Goal: Task Accomplishment & Management: Manage account settings

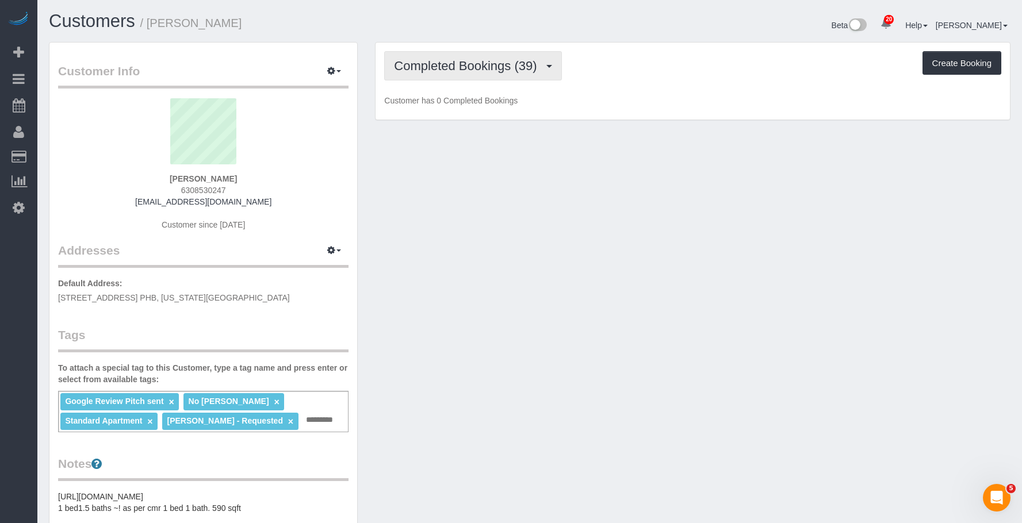
click at [469, 63] on span "Completed Bookings (39)" at bounding box center [468, 66] width 148 height 14
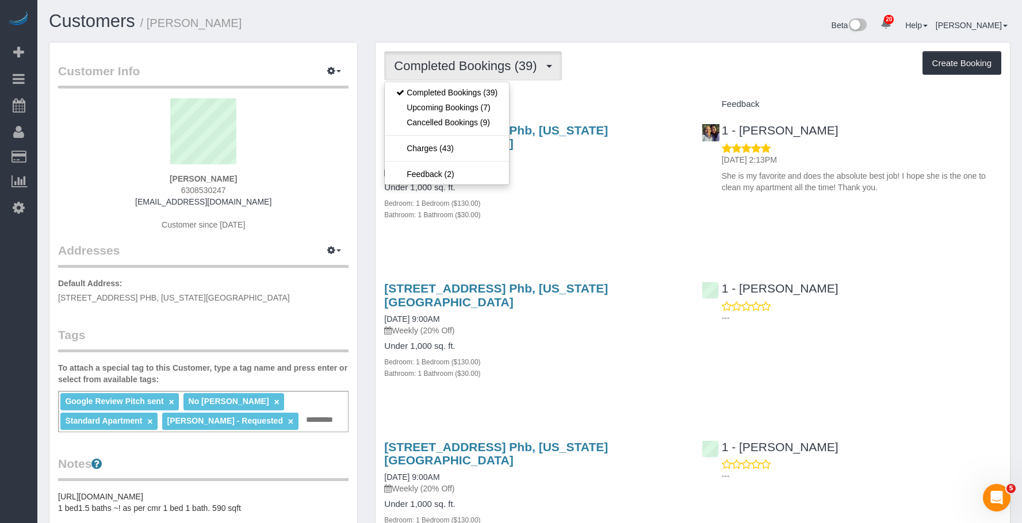
click at [603, 183] on div "Under 1,000 sq. ft. Bedroom: 1 Bedroom ($130.00) Bathroom: 1 Bathroom ($30.00)" at bounding box center [533, 201] width 299 height 37
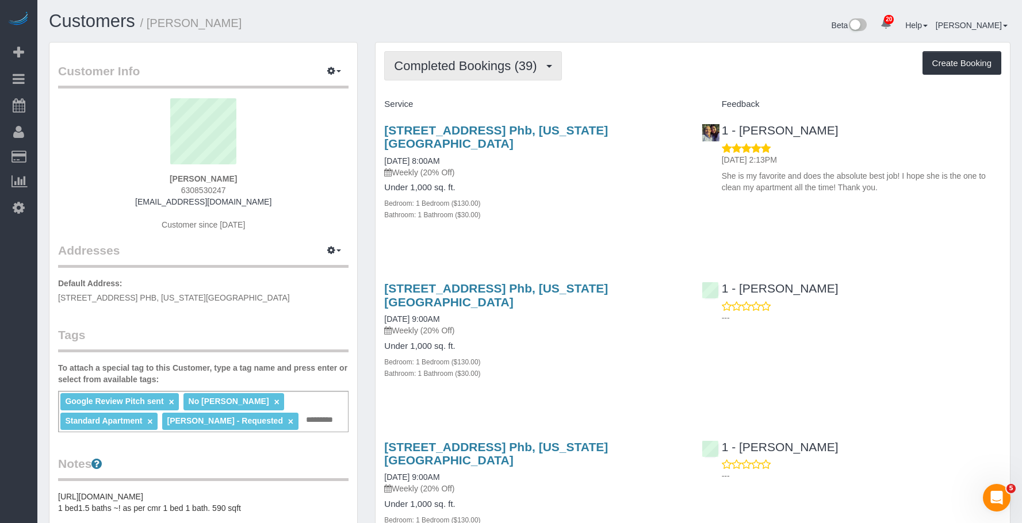
click at [474, 65] on span "Completed Bookings (39)" at bounding box center [468, 66] width 148 height 14
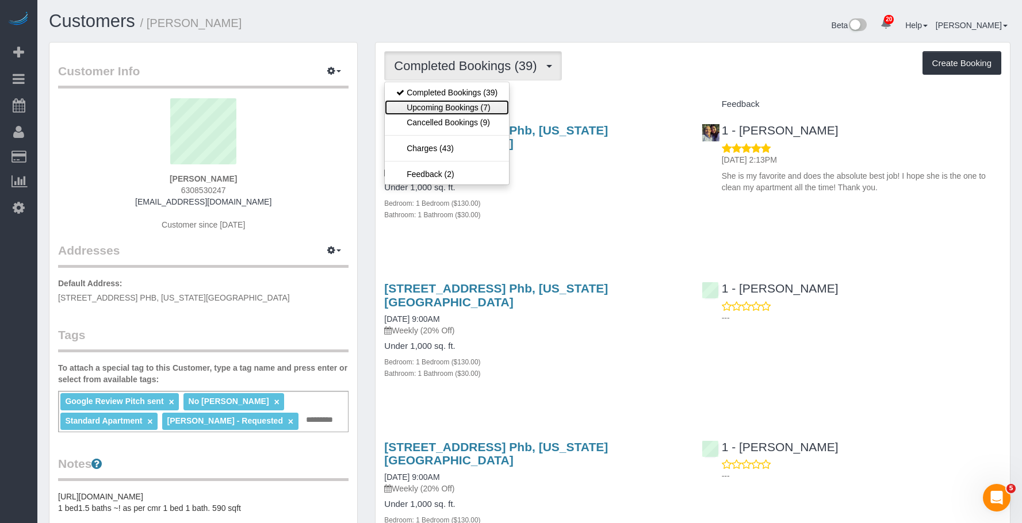
click at [465, 110] on link "Upcoming Bookings (7)" at bounding box center [447, 107] width 124 height 15
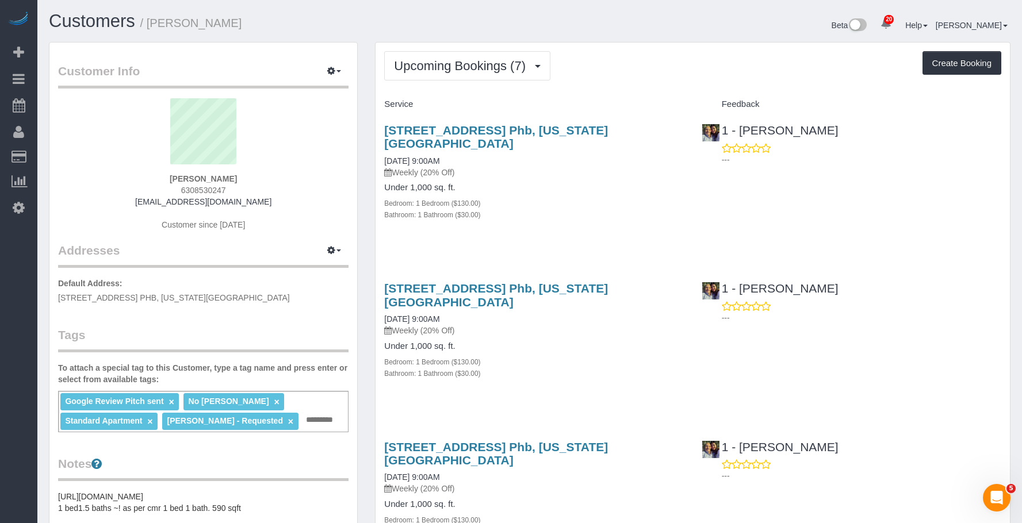
click at [594, 167] on p "Weekly (20% Off)" at bounding box center [533, 172] width 299 height 11
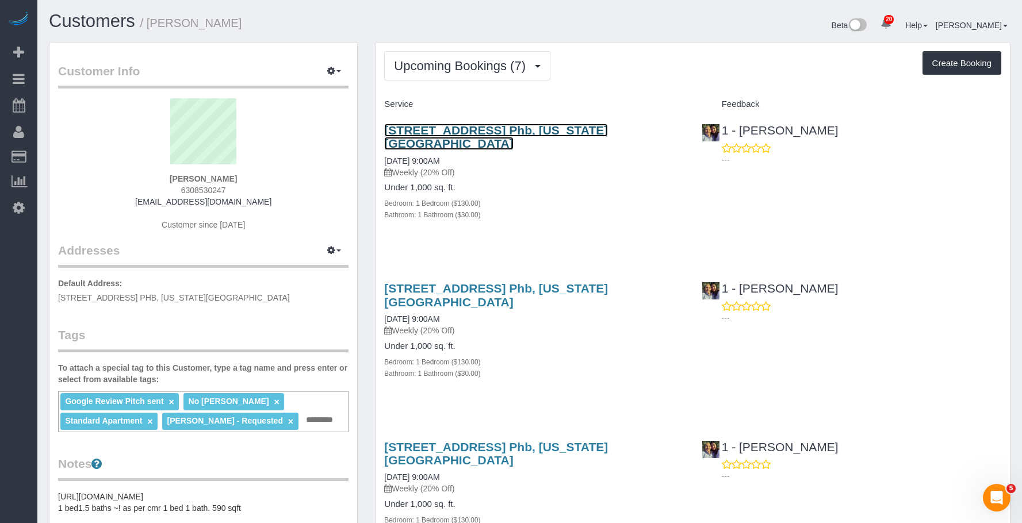
click at [608, 127] on link "410 West 25th Street, Apt. Phb, New York, NY 10001" at bounding box center [496, 137] width 224 height 26
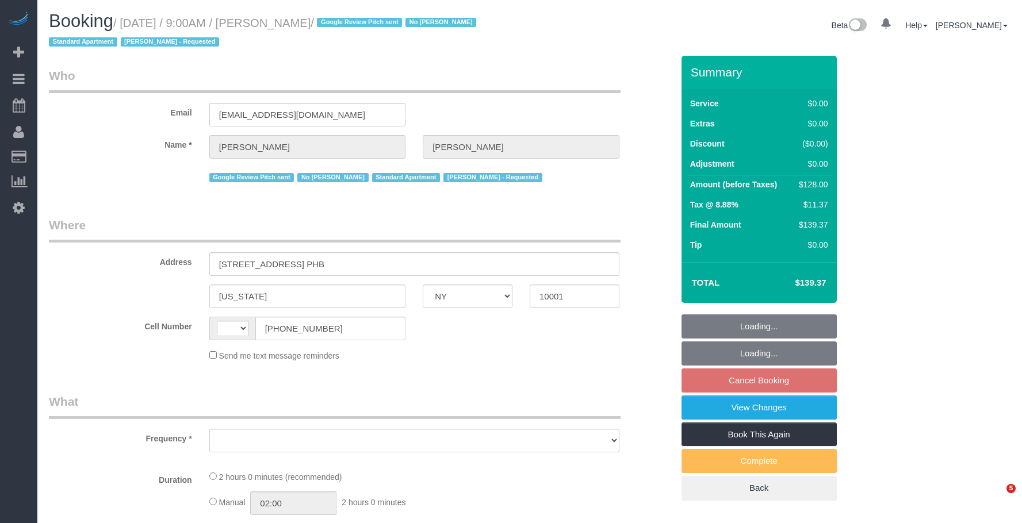
select select "NY"
select select "string:[GEOGRAPHIC_DATA]"
click at [378, 22] on small "/ [DATE] / 9:00AM / [PERSON_NAME] / Google Review Pitch sent No [PERSON_NAME] S…" at bounding box center [264, 33] width 431 height 32
select select "object:812"
select select "string:stripe-pm_1PEGLP4VGloSiKo7LwC35vvO"
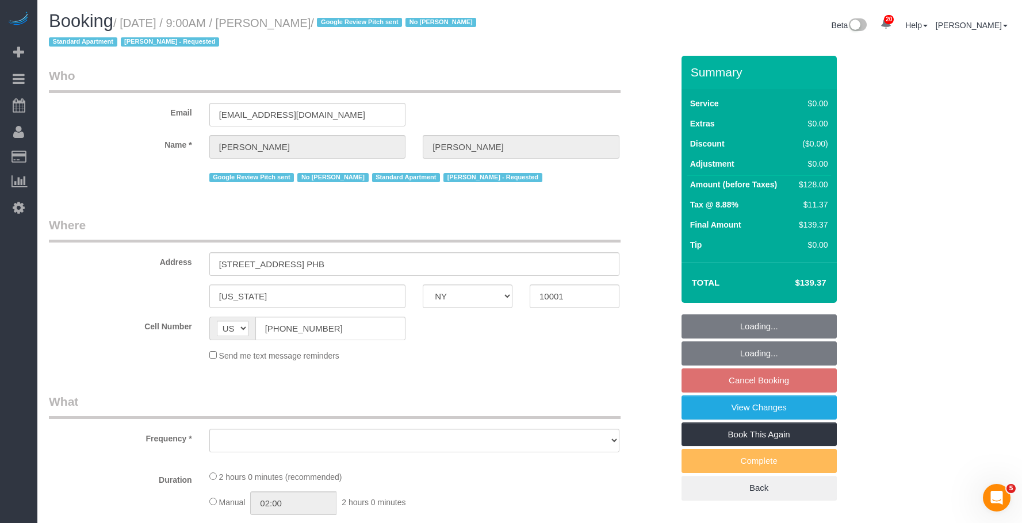
select select "1"
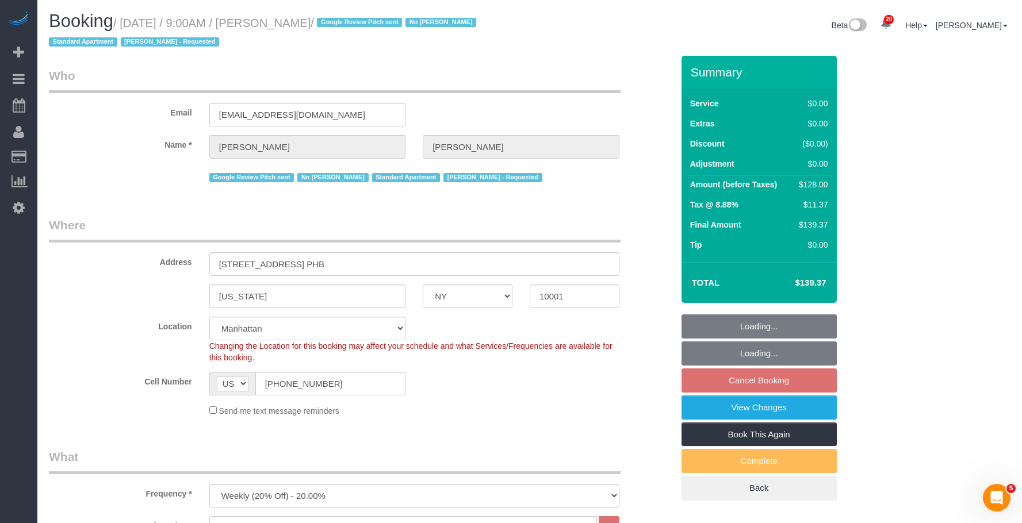
select select "object:925"
select select "spot2"
select select "number:56"
select select "number:69"
select select "number:15"
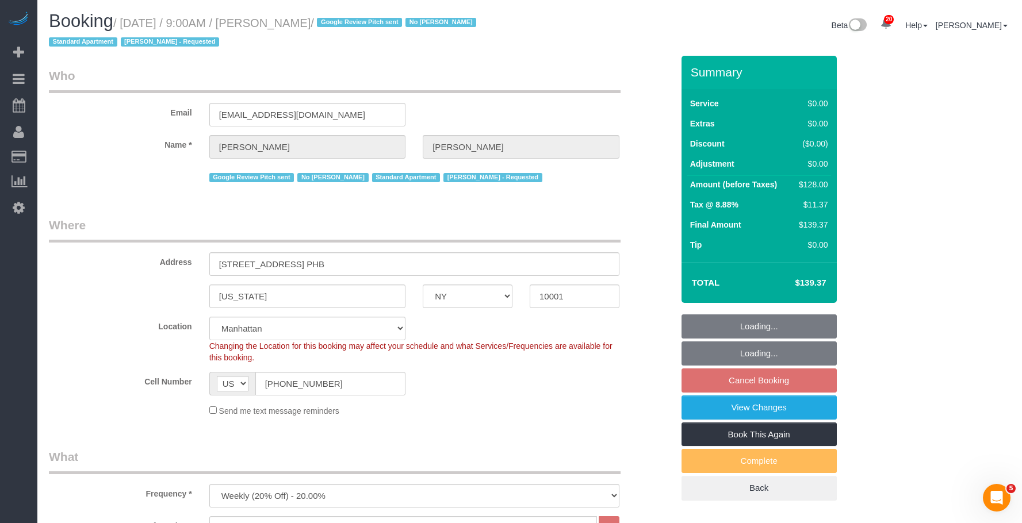
select select "number:5"
select select "1"
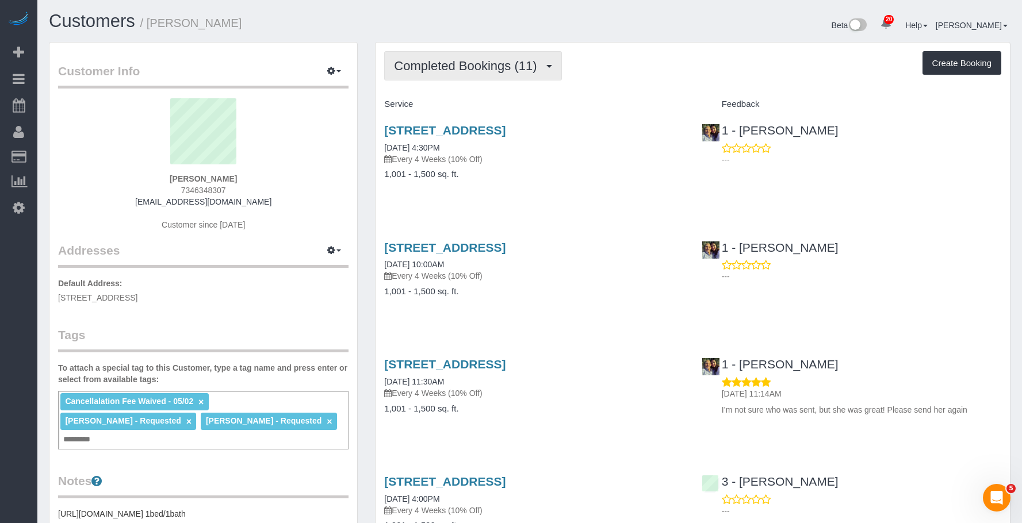
click at [466, 66] on span "Completed Bookings (11)" at bounding box center [468, 66] width 148 height 14
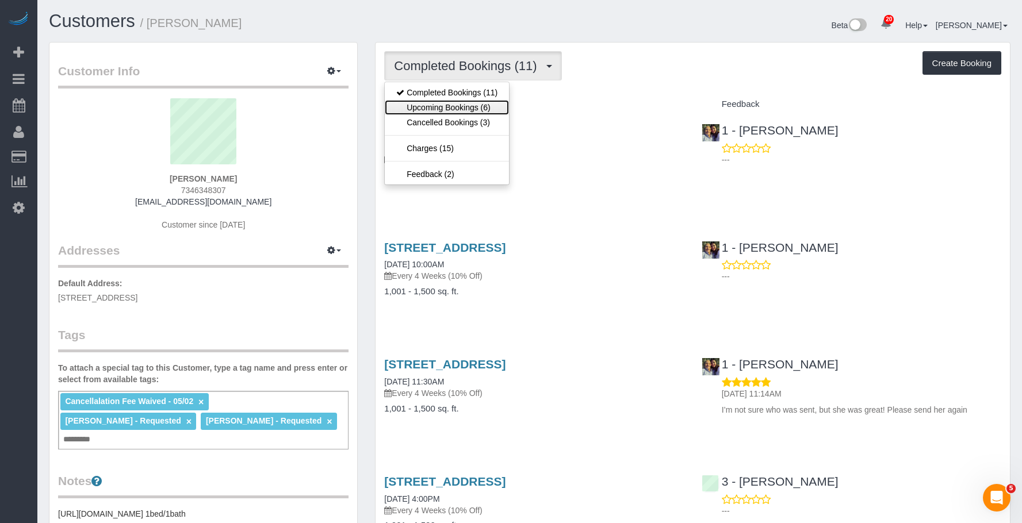
click at [448, 108] on link "Upcoming Bookings (6)" at bounding box center [447, 107] width 124 height 15
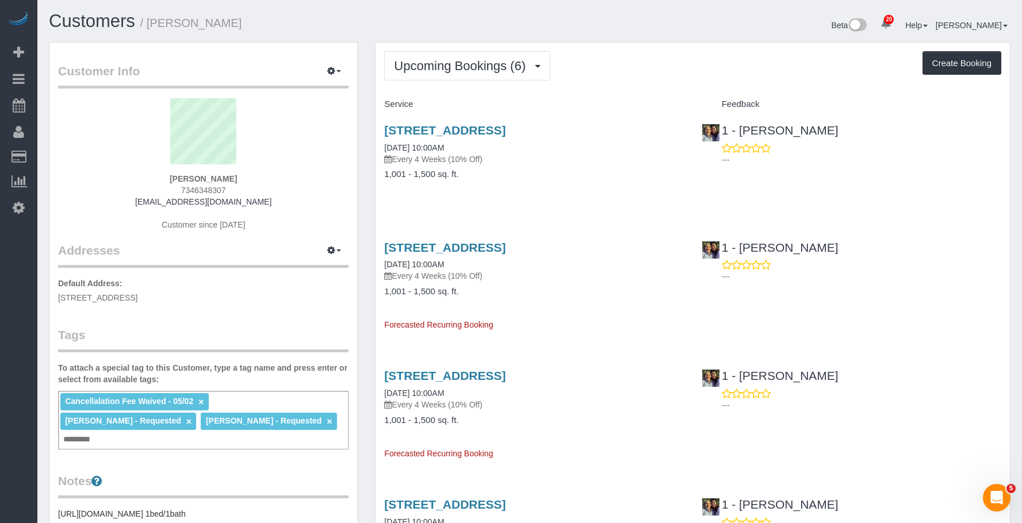
click at [548, 158] on p "Every 4 Weeks (10% Off)" at bounding box center [533, 158] width 299 height 11
click at [505, 129] on link "35-22 32nd Street, Apt 1, Astoria, NY 11106" at bounding box center [444, 130] width 121 height 13
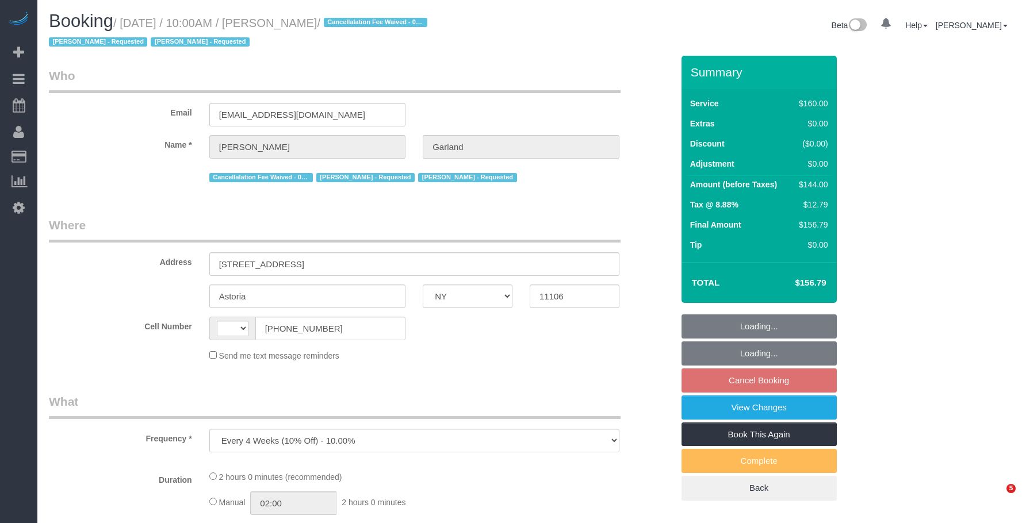
select select "NY"
click at [390, 24] on small "/ September 19, 2025 / 10:00AM / Katherine Garland / Cancellalation Fee Waived …" at bounding box center [240, 33] width 382 height 32
select select "string:stripe-pm_1Pd2G44VGloSiKo7Xj73QInV"
select select "number:89"
select select "number:90"
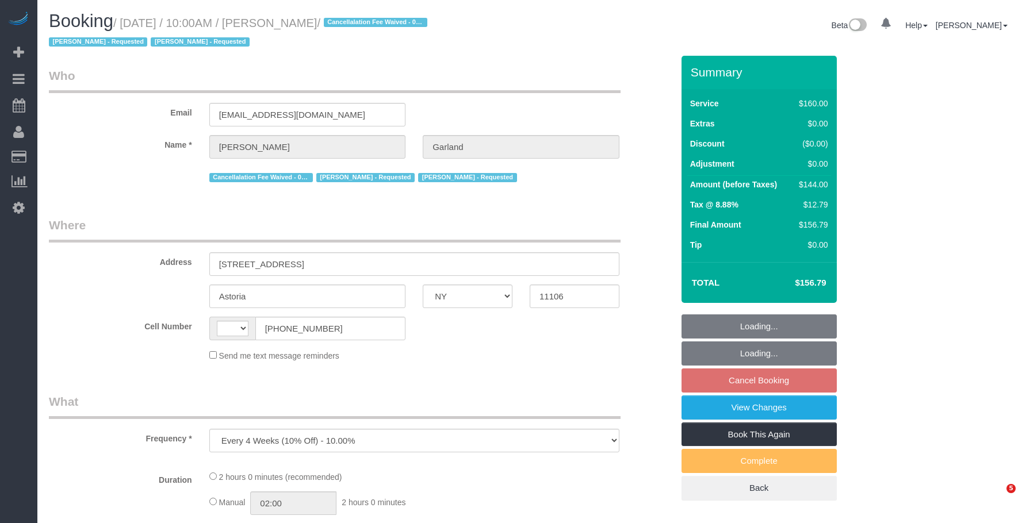
select select "number:15"
select select "number:5"
select select "string:US"
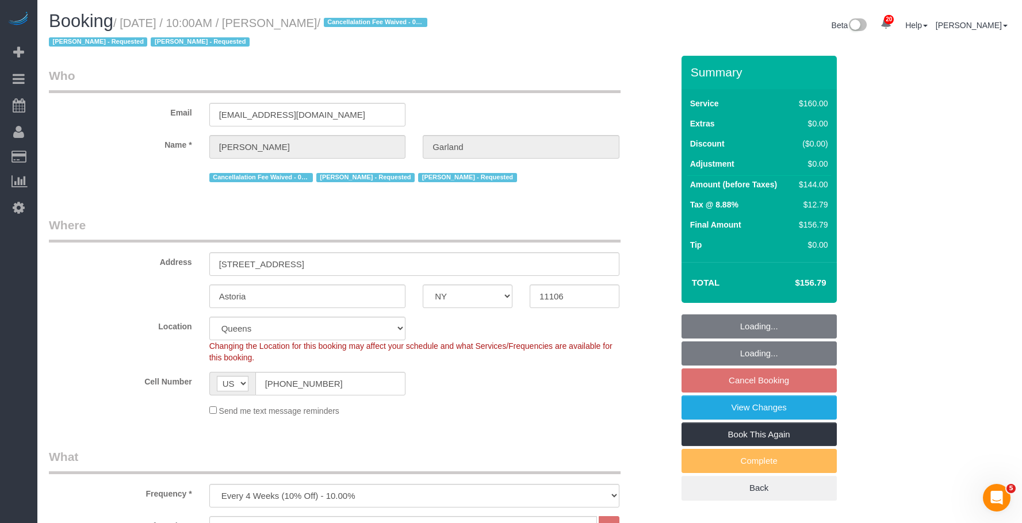
select select "spot3"
select select "object:1438"
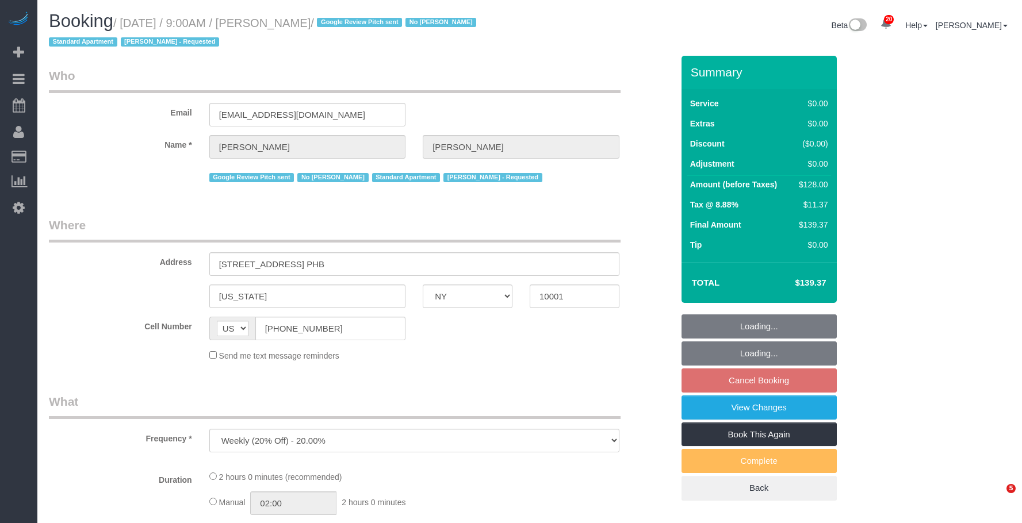
select select "NY"
select select "string:stripe-pm_1PEGLP4VGloSiKo7LwC35vvO"
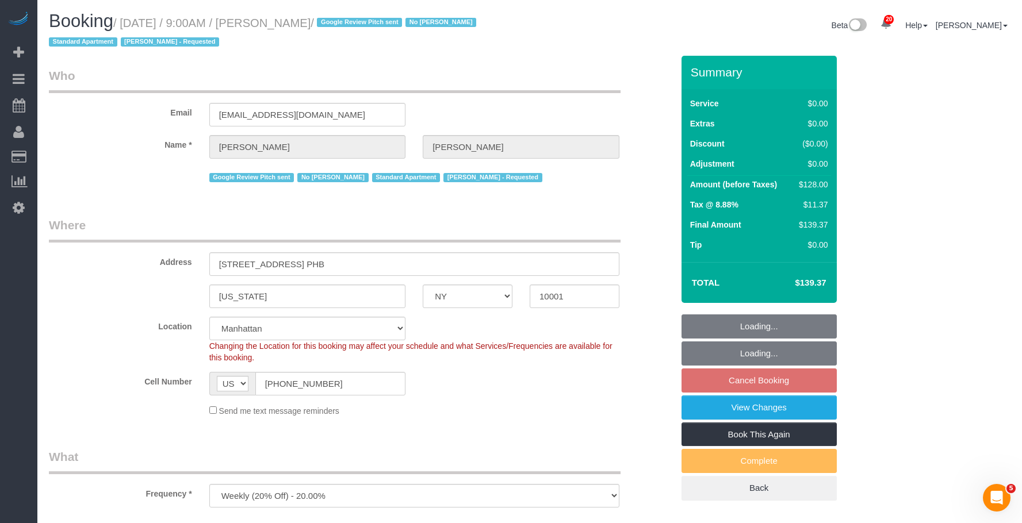
select select "object:818"
select select "number:56"
select select "number:69"
select select "number:15"
select select "number:5"
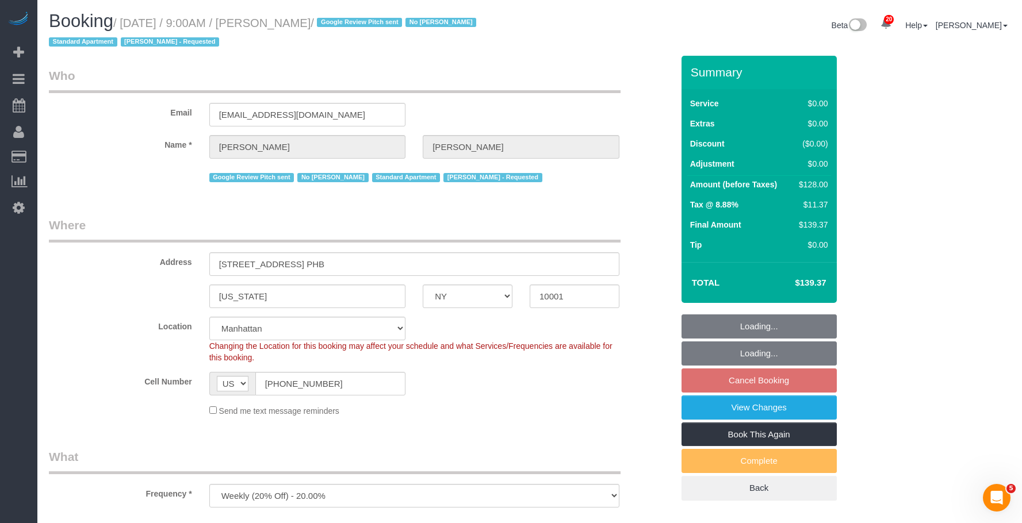
select select "1"
select select "spot2"
select select "1"
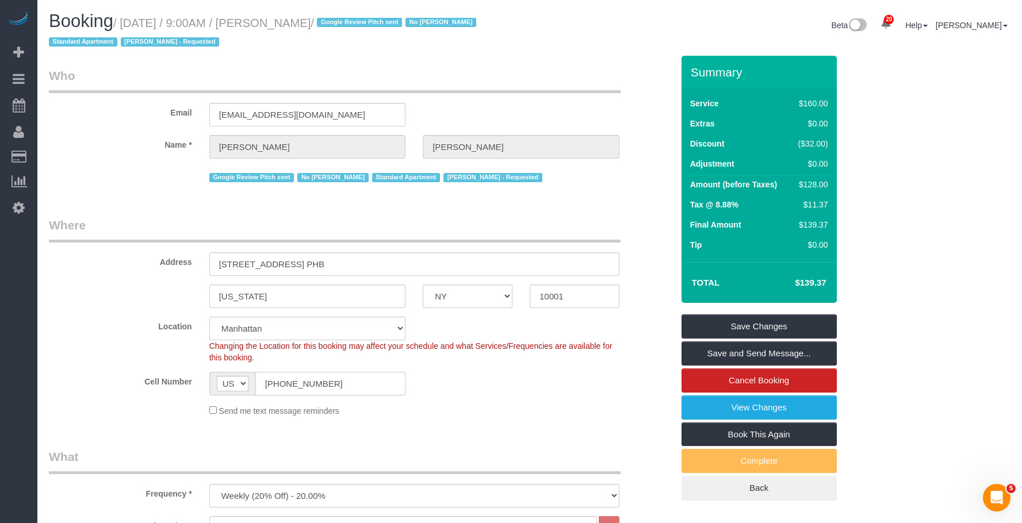
drag, startPoint x: 309, startPoint y: 390, endPoint x: 132, endPoint y: 358, distance: 180.0
click at [131, 359] on sui-booking-location "Location Manhattan Austin Boston Bronx Brooklyn Charlotte Denver New Jersey Por…" at bounding box center [361, 367] width 624 height 100
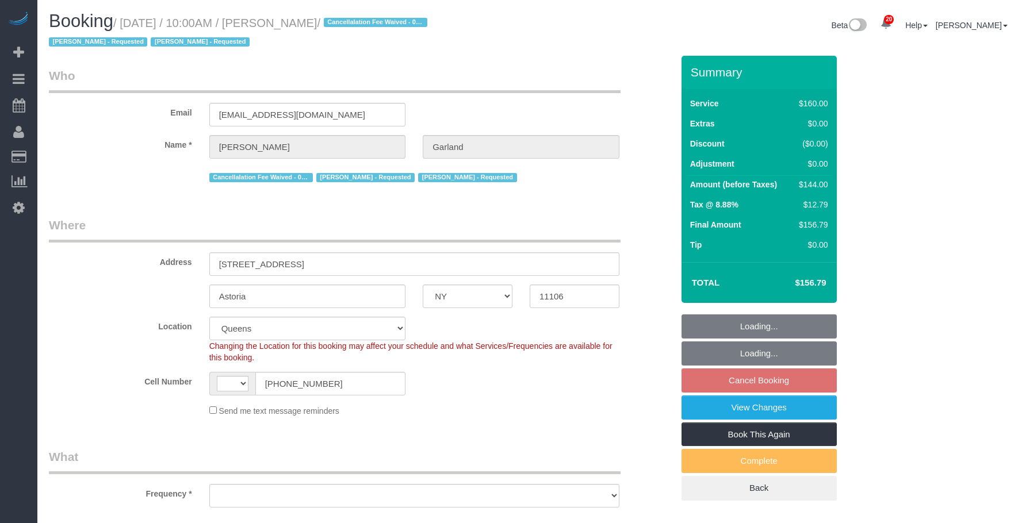
select select "NY"
select select "string:[GEOGRAPHIC_DATA]"
select select "number:89"
select select "number:90"
select select "number:15"
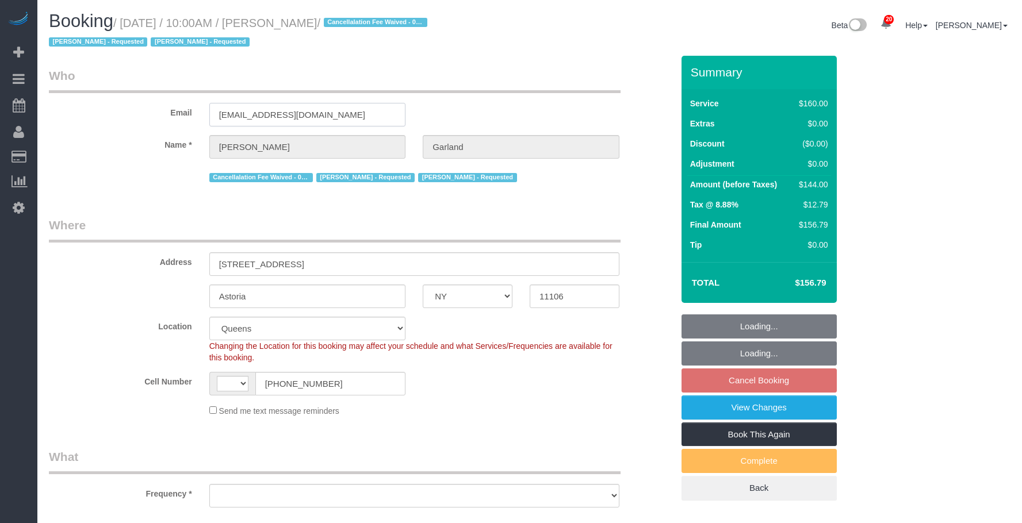
select select "number:5"
click at [157, 109] on div "Email [EMAIL_ADDRESS][DOMAIN_NAME]" at bounding box center [360, 96] width 641 height 59
select select "object:1438"
select select "spot3"
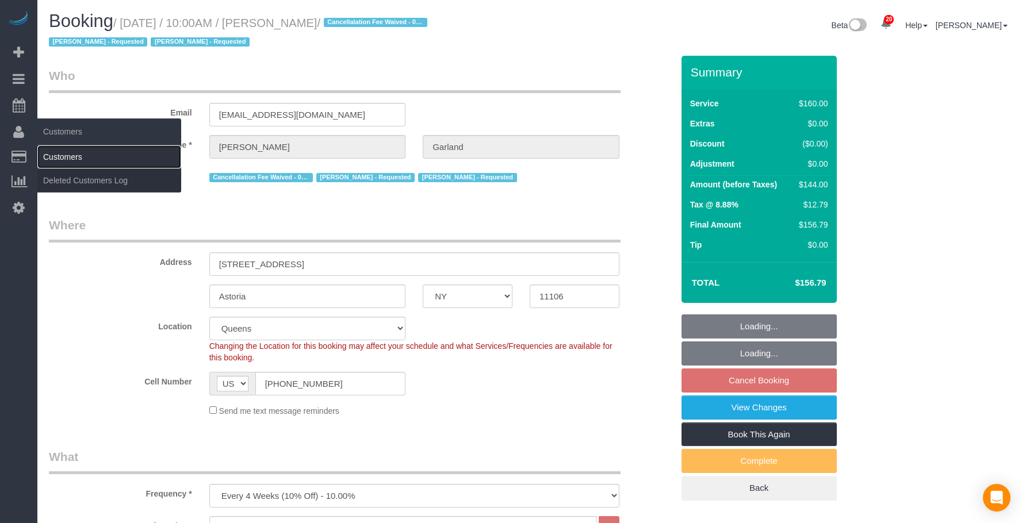
drag, startPoint x: 80, startPoint y: 152, endPoint x: 136, endPoint y: 152, distance: 55.8
click at [80, 152] on link "Customers" at bounding box center [109, 156] width 144 height 23
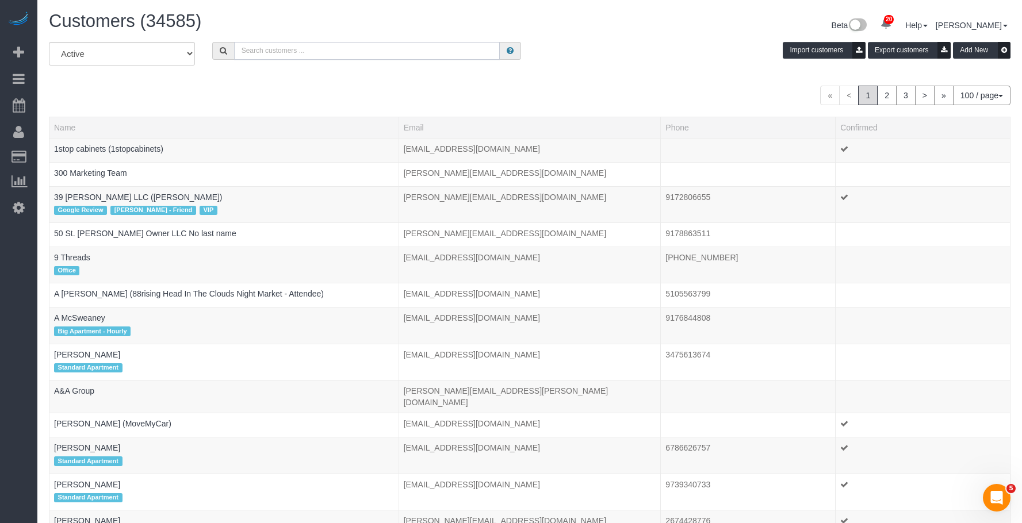
click at [345, 55] on input "text" at bounding box center [367, 51] width 266 height 18
paste input "[EMAIL_ADDRESS][DOMAIN_NAME]"
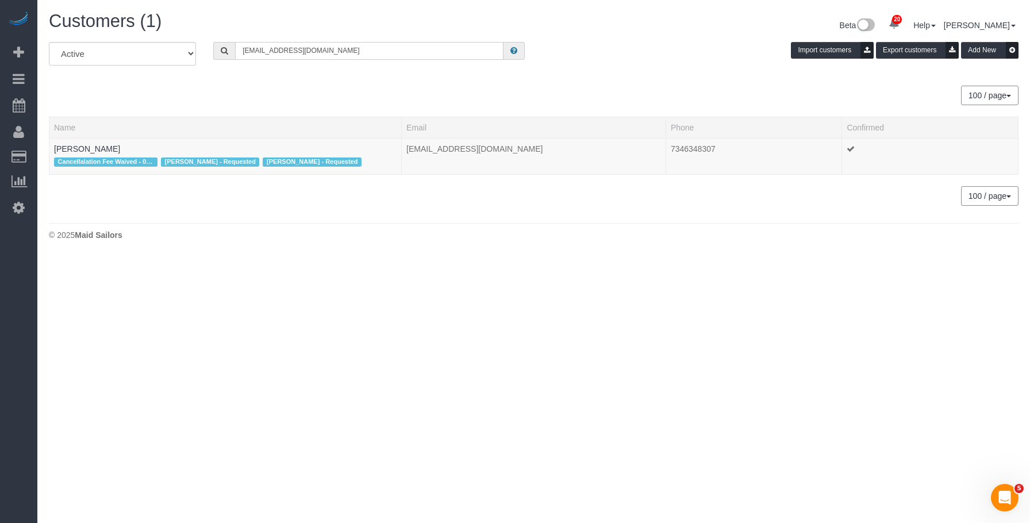
type input "[EMAIL_ADDRESS][DOMAIN_NAME]"
drag, startPoint x: 97, startPoint y: 147, endPoint x: 220, endPoint y: 164, distance: 123.7
click at [97, 147] on link "Katherine Garland" at bounding box center [87, 148] width 66 height 9
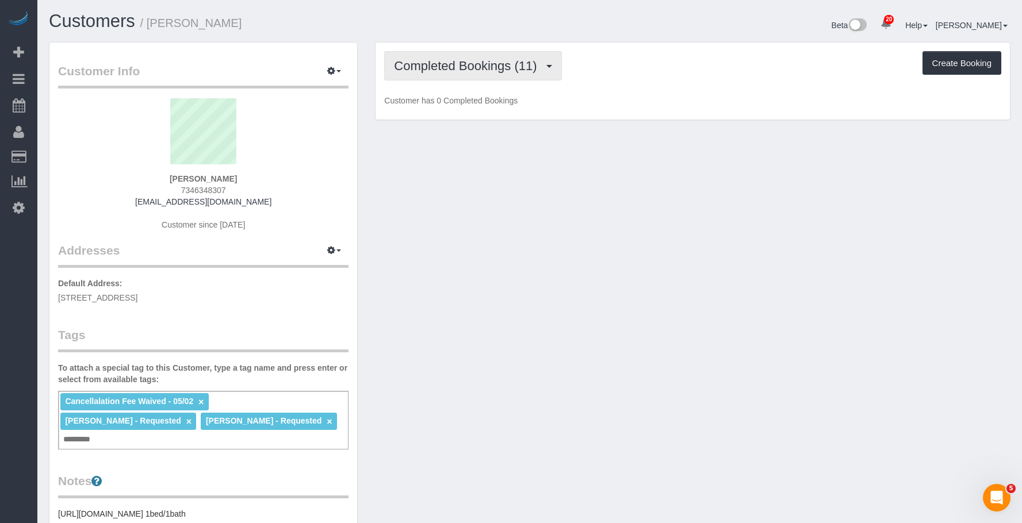
click at [475, 65] on span "Completed Bookings (11)" at bounding box center [468, 66] width 148 height 14
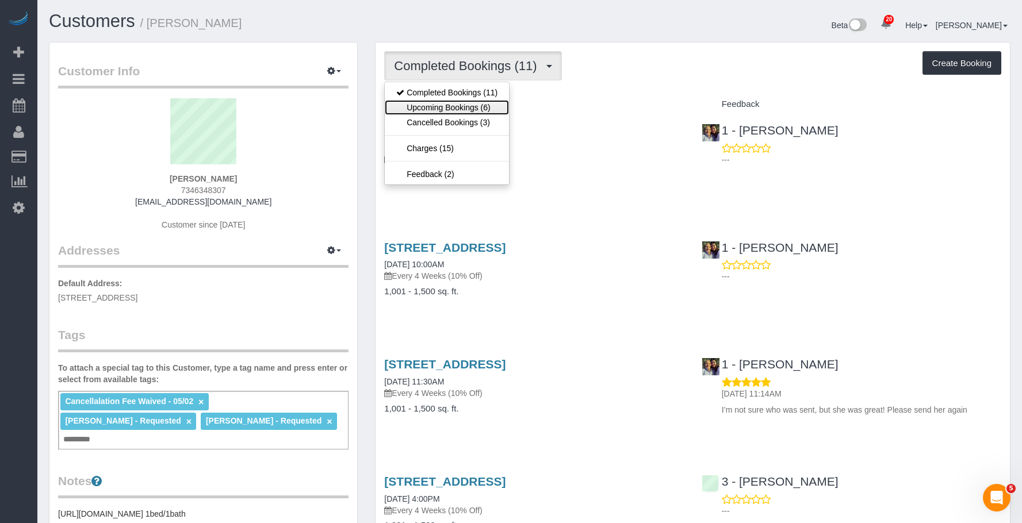
click at [464, 108] on link "Upcoming Bookings (6)" at bounding box center [447, 107] width 124 height 15
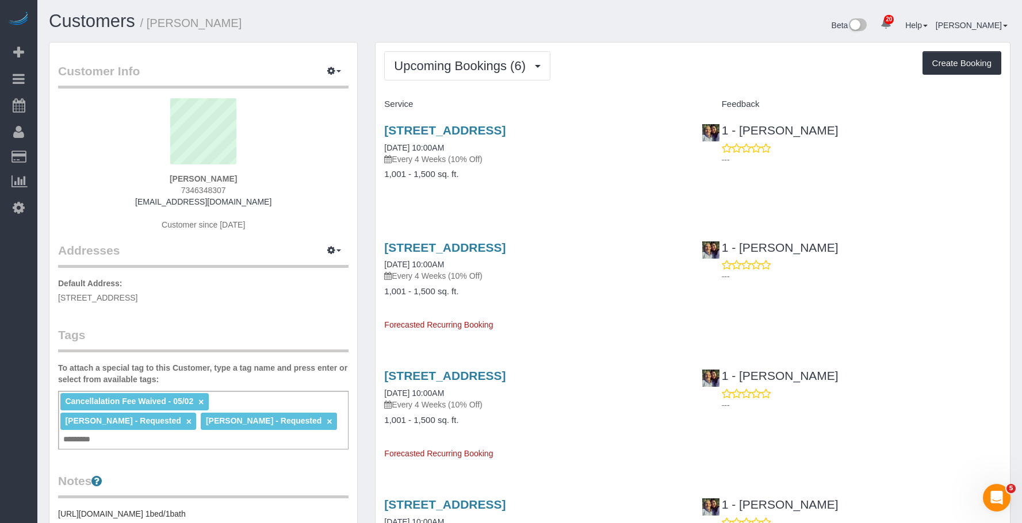
click at [574, 157] on p "Every 4 Weeks (10% Off)" at bounding box center [533, 158] width 299 height 11
click at [505, 128] on link "35-22 32nd Street, Apt 1, Astoria, NY 11106" at bounding box center [444, 130] width 121 height 13
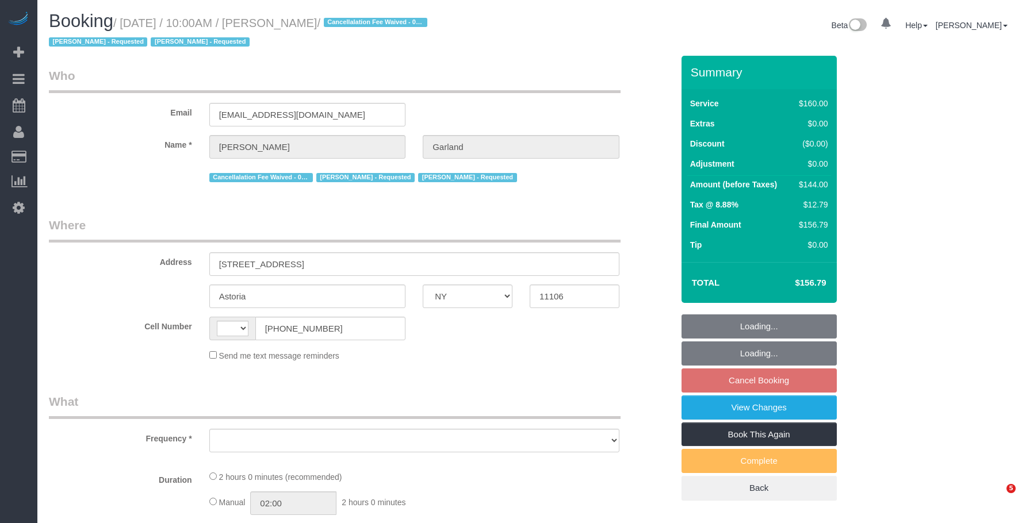
select select "NY"
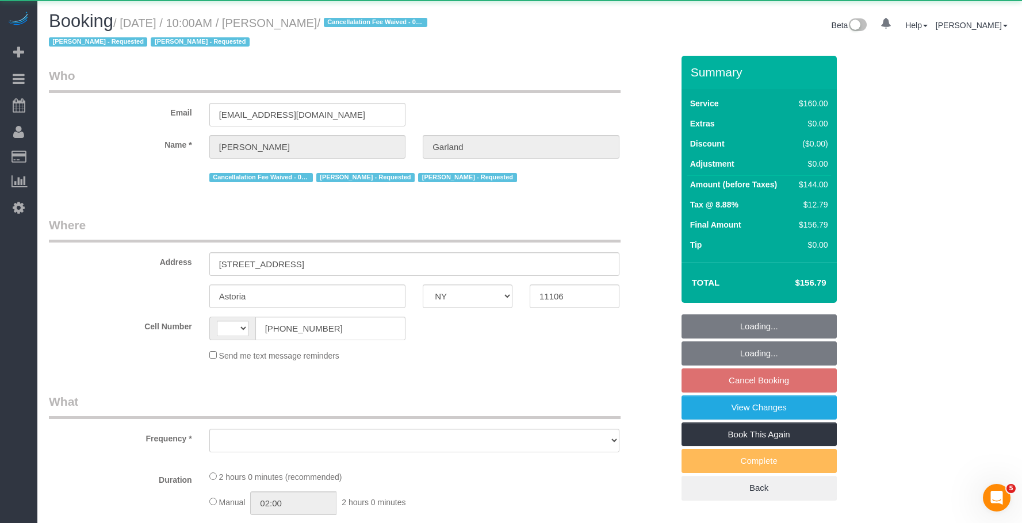
select select "object:561"
select select "string:[GEOGRAPHIC_DATA]"
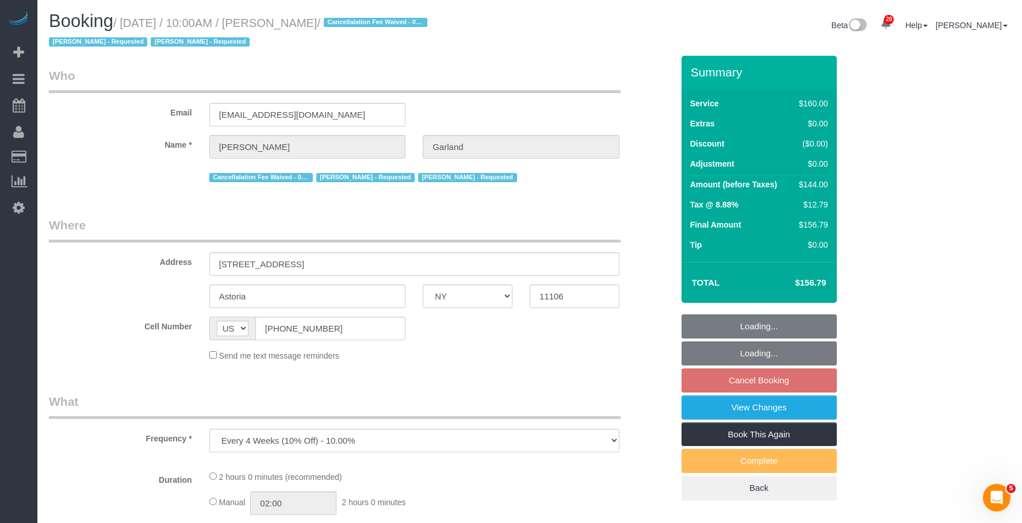
select select "string:stripe-pm_1Pd2G44VGloSiKo7Xj73QInV"
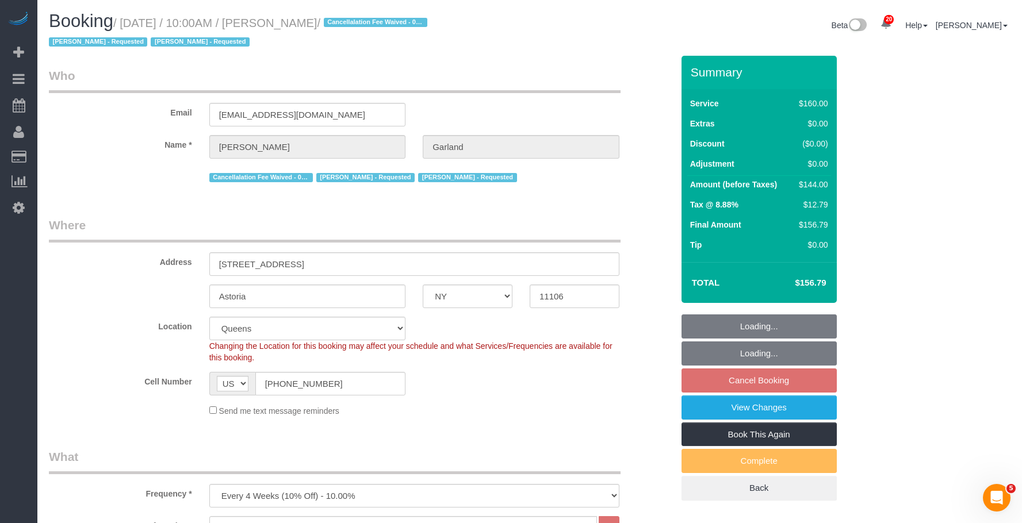
select select "spot3"
select select "number:89"
select select "number:90"
select select "number:15"
select select "number:5"
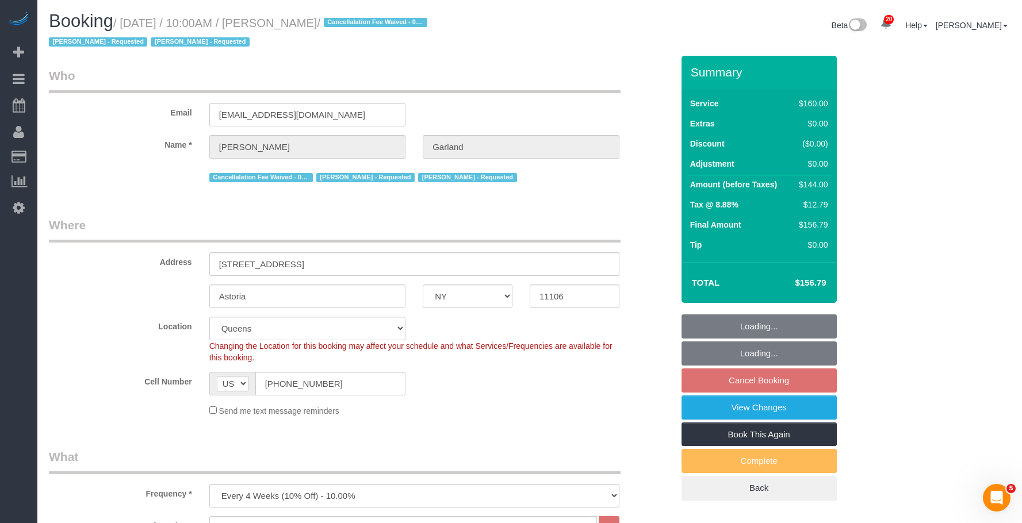
select select "object:1438"
drag, startPoint x: 336, startPoint y: 384, endPoint x: 212, endPoint y: 376, distance: 124.4
click at [186, 386] on div "Cell Number AF AL DZ AD AO AI AQ AG AR AM AW AU AT AZ BS BH BD BB BY BE BZ BJ B…" at bounding box center [360, 384] width 641 height 24
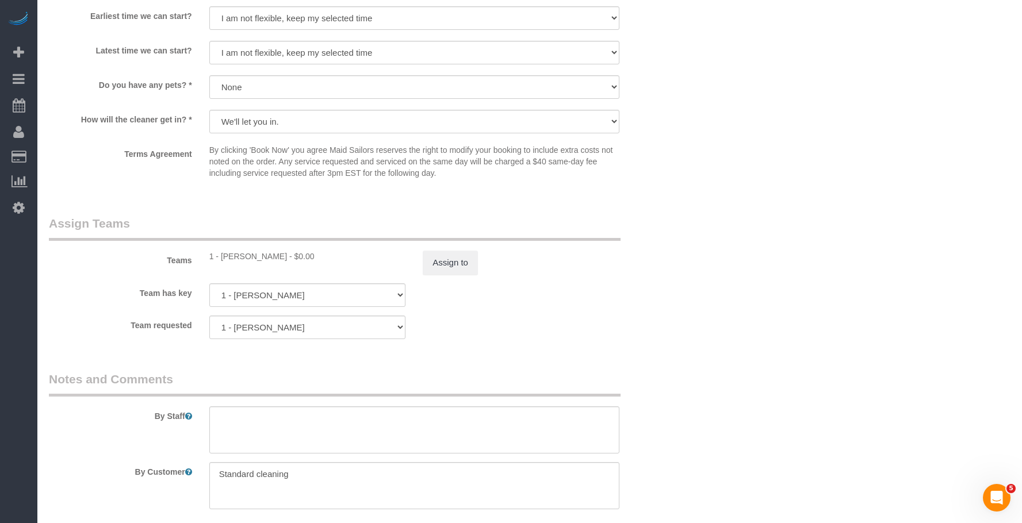
scroll to position [1255, 0]
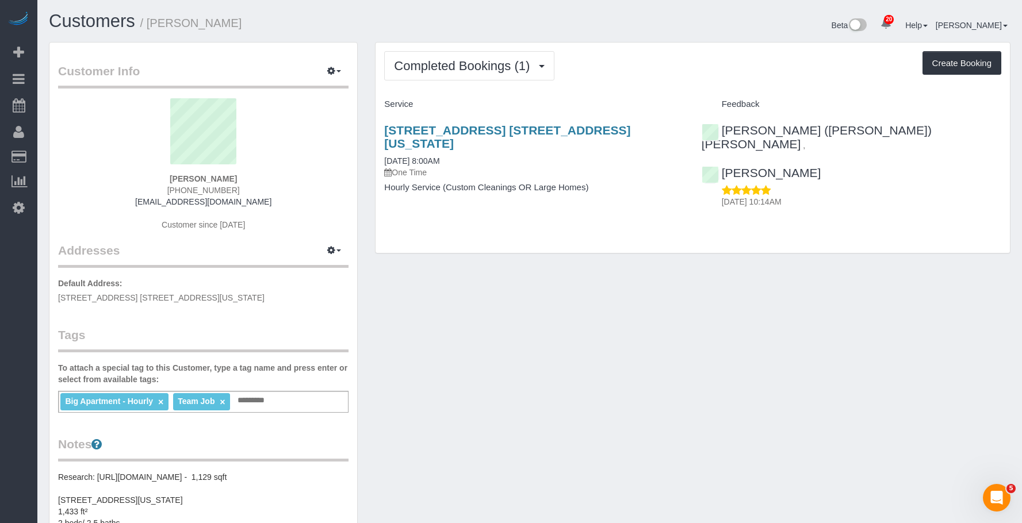
click at [715, 197] on div "[STREET_ADDRESS] [STREET_ADDRESS][US_STATE] [DATE] 8:00AM One Time Hourly Servi…" at bounding box center [692, 165] width 634 height 102
drag, startPoint x: 445, startPoint y: 61, endPoint x: 443, endPoint y: 122, distance: 61.6
click at [445, 62] on span "Completed Bookings (1)" at bounding box center [464, 66] width 141 height 14
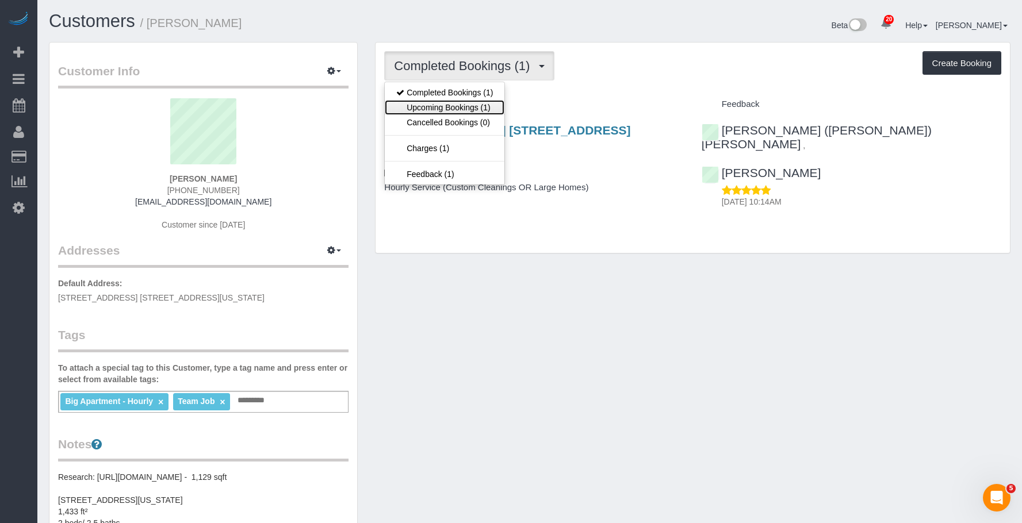
click at [453, 106] on link "Upcoming Bookings (1)" at bounding box center [445, 107] width 120 height 15
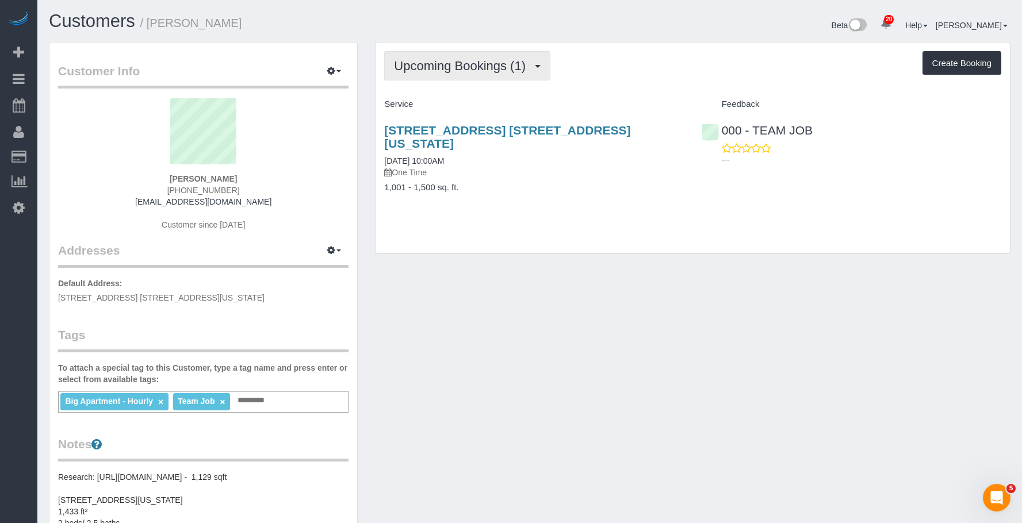
drag, startPoint x: 428, startPoint y: 63, endPoint x: 421, endPoint y: 80, distance: 18.0
click at [428, 64] on span "Upcoming Bookings (1)" at bounding box center [462, 66] width 137 height 14
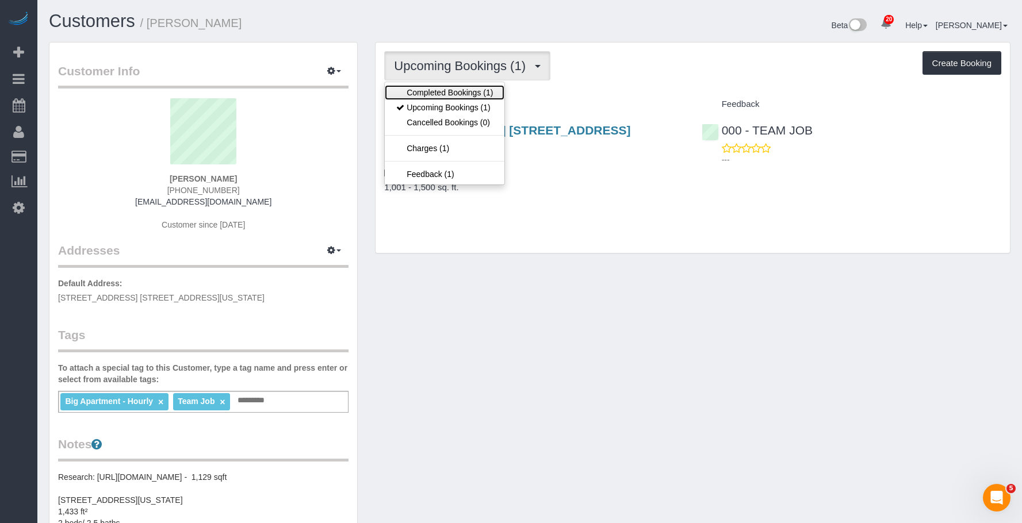
click at [413, 90] on link "Completed Bookings (1)" at bounding box center [445, 92] width 120 height 15
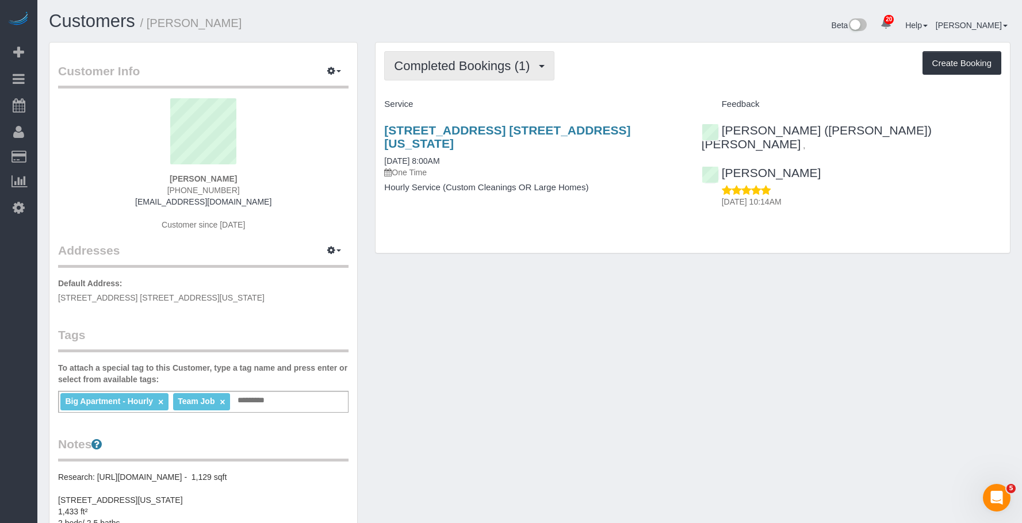
click at [433, 62] on span "Completed Bookings (1)" at bounding box center [464, 66] width 141 height 14
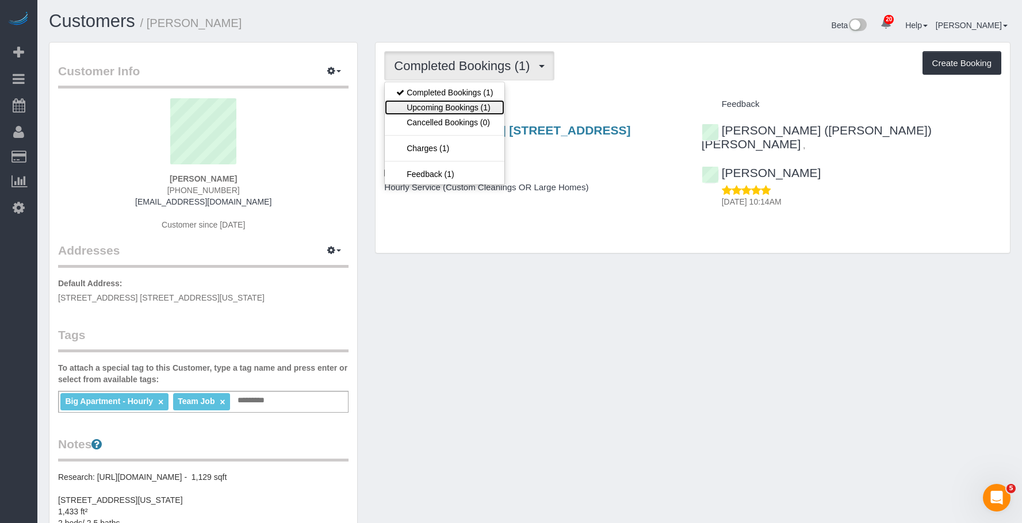
click at [425, 101] on link "Upcoming Bookings (1)" at bounding box center [445, 107] width 120 height 15
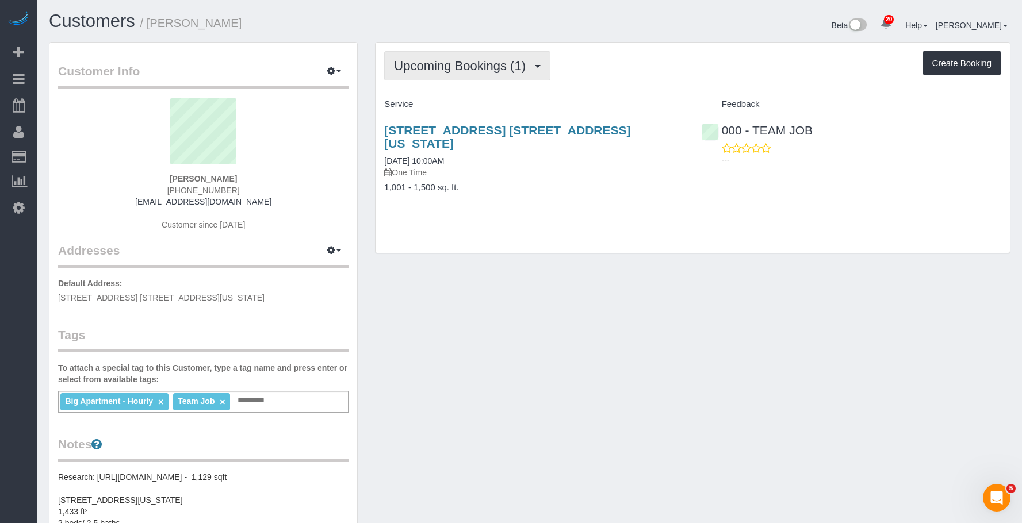
click at [423, 73] on button "Upcoming Bookings (1)" at bounding box center [467, 65] width 166 height 29
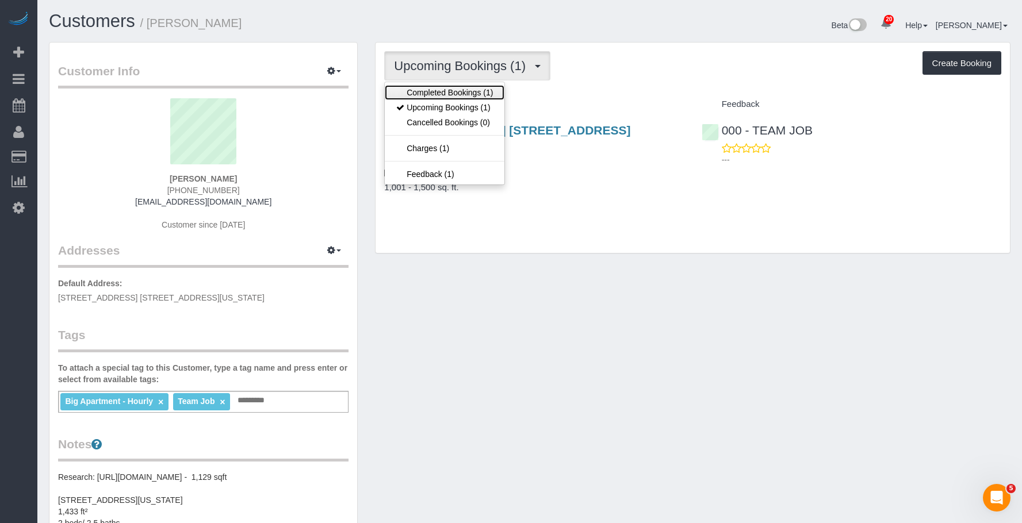
click at [421, 90] on link "Completed Bookings (1)" at bounding box center [445, 92] width 120 height 15
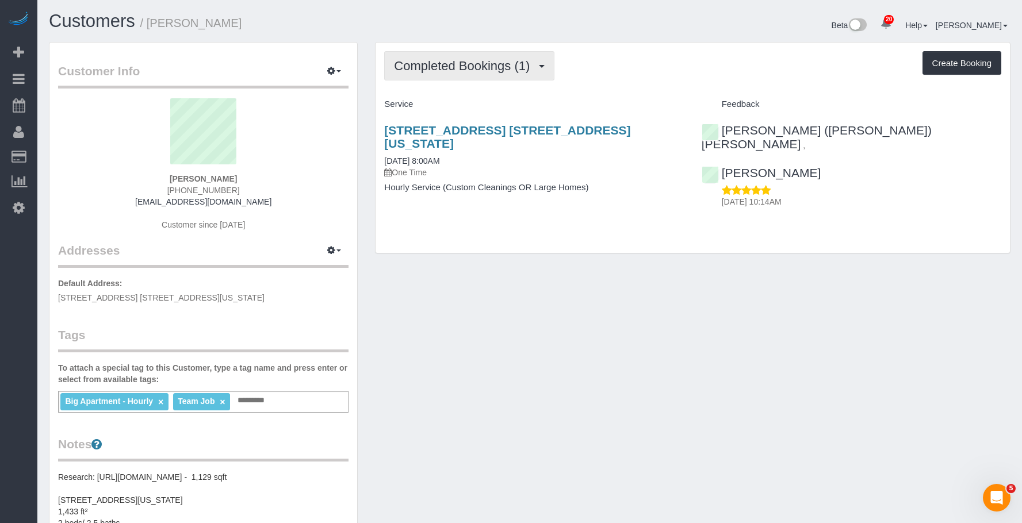
click at [477, 67] on span "Completed Bookings (1)" at bounding box center [464, 66] width 141 height 14
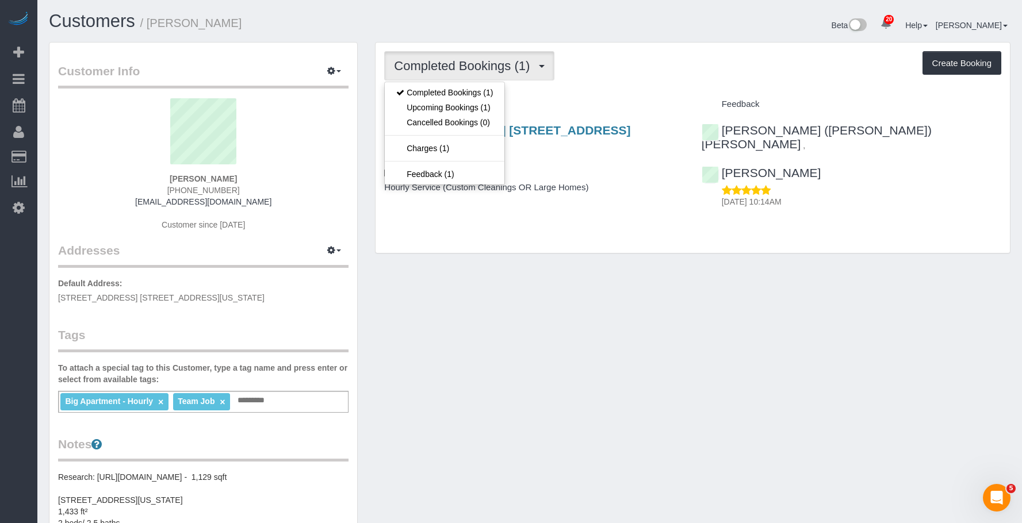
click at [547, 238] on div "Completed Bookings (1) Completed Bookings (1) Upcoming Bookings (1) Cancelled B…" at bounding box center [692, 148] width 634 height 210
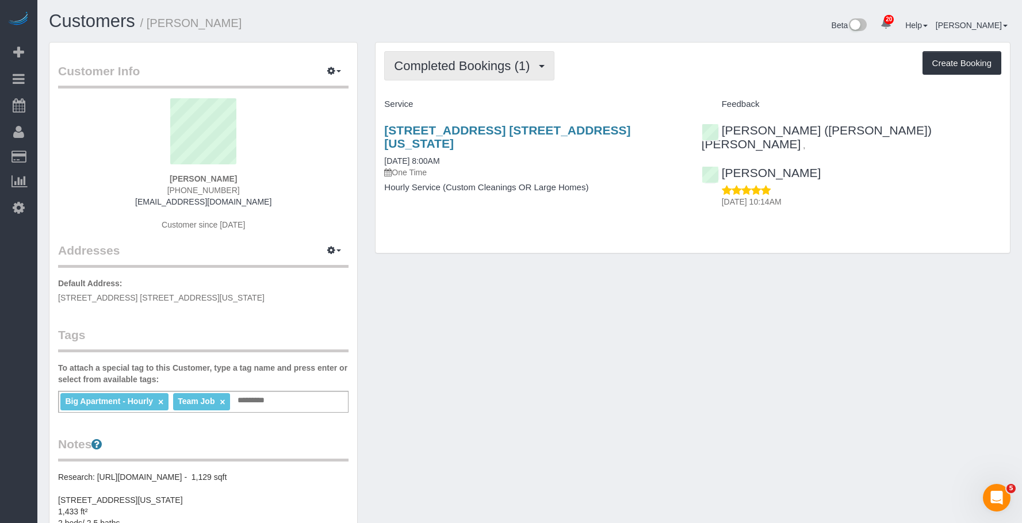
click at [481, 64] on span "Completed Bookings (1)" at bounding box center [464, 66] width 141 height 14
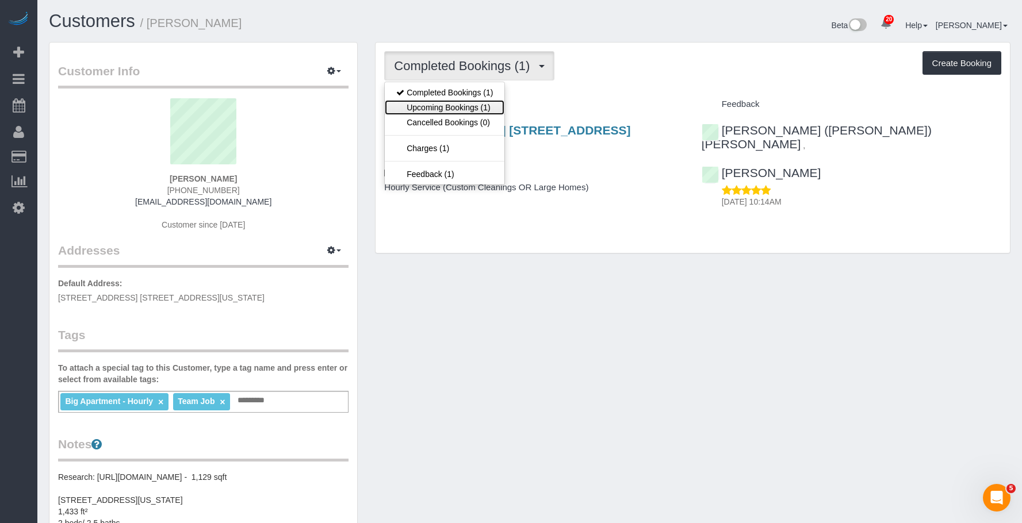
click at [444, 106] on link "Upcoming Bookings (1)" at bounding box center [445, 107] width 120 height 15
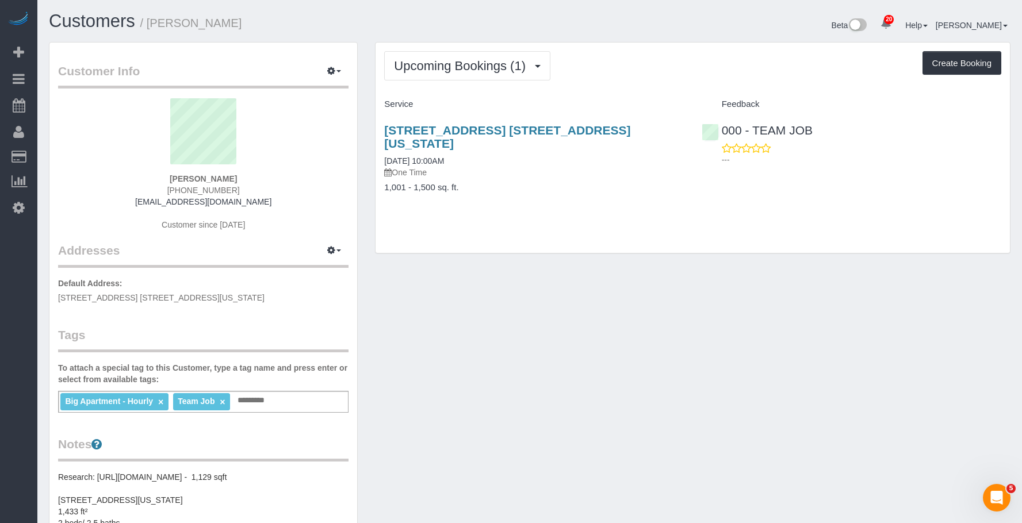
click at [381, 126] on div "[STREET_ADDRESS] [STREET_ADDRESS][US_STATE] [DATE] 10:00AM One Time 1,001 - 1,5…" at bounding box center [533, 165] width 317 height 102
click at [456, 63] on span "Upcoming Bookings (1)" at bounding box center [462, 66] width 137 height 14
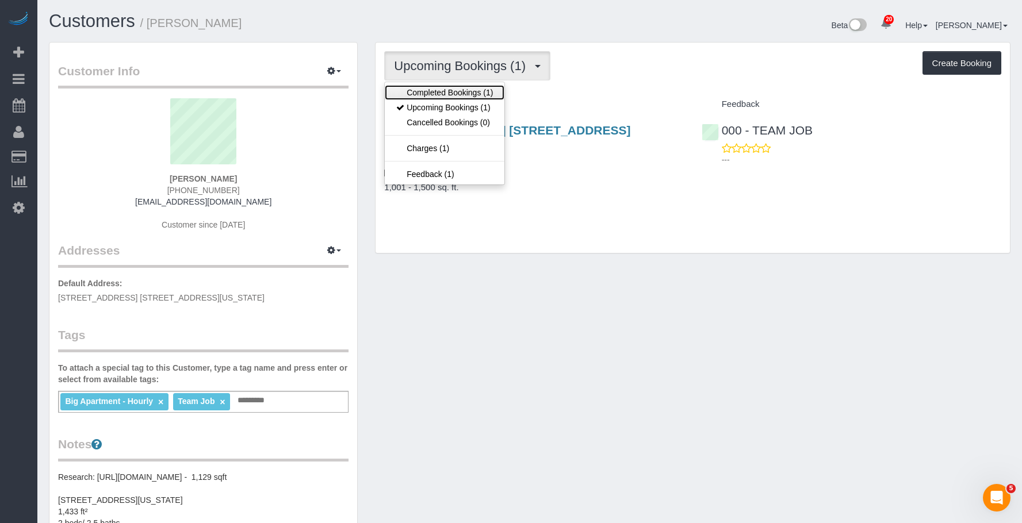
click at [424, 94] on link "Completed Bookings (1)" at bounding box center [445, 92] width 120 height 15
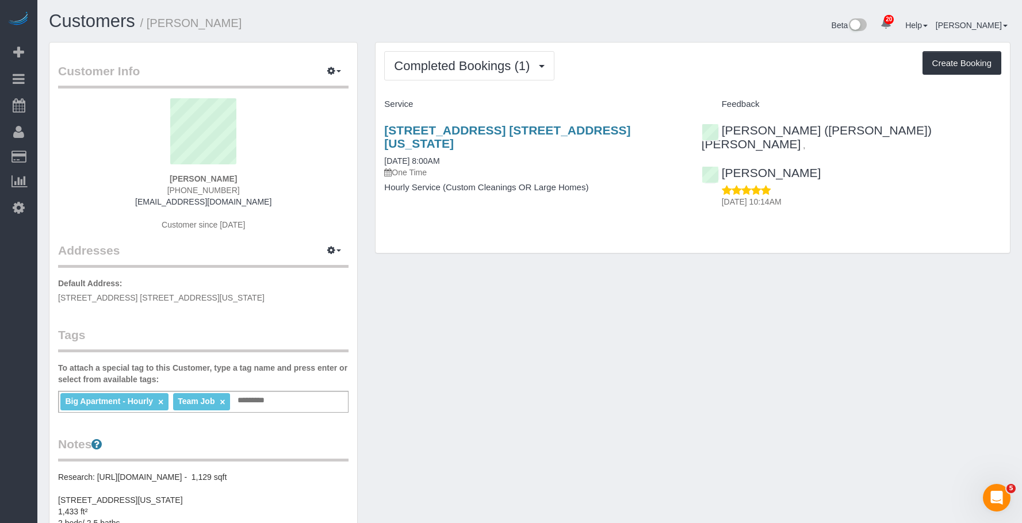
drag, startPoint x: 153, startPoint y: 21, endPoint x: 235, endPoint y: 17, distance: 82.3
click at [235, 17] on h1 "Customers / [PERSON_NAME]" at bounding box center [285, 21] width 472 height 20
copy small "[PERSON_NAME]"
click at [437, 61] on span "Completed Bookings (1)" at bounding box center [464, 66] width 141 height 14
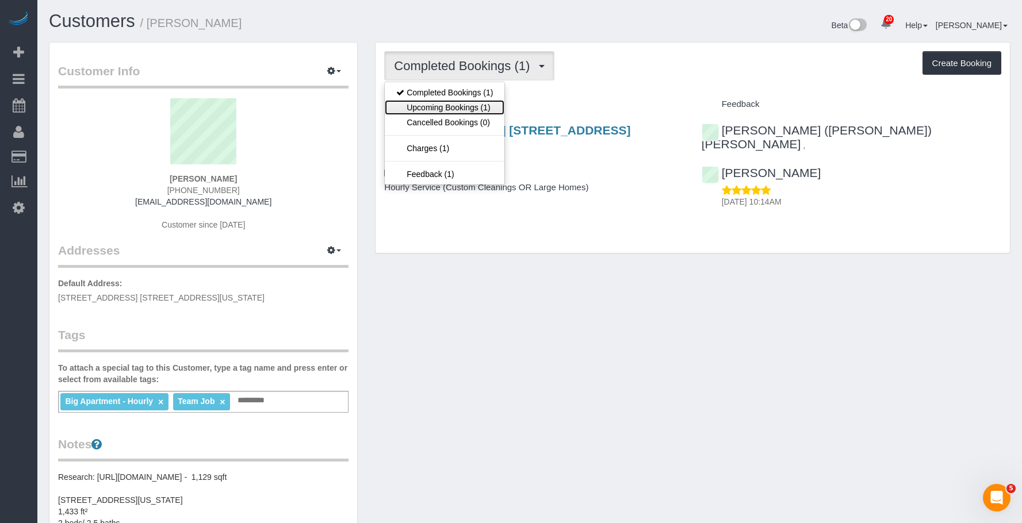
click at [429, 109] on link "Upcoming Bookings (1)" at bounding box center [445, 107] width 120 height 15
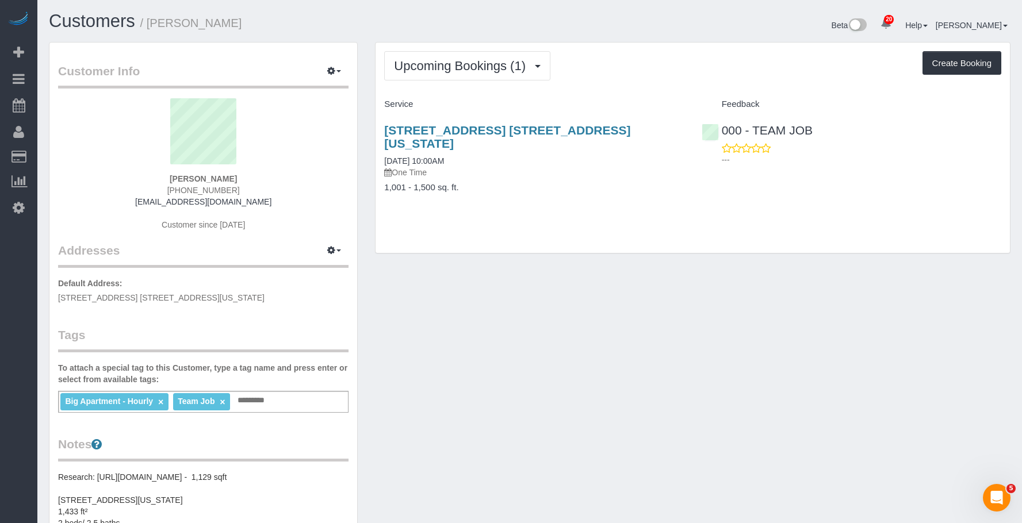
drag, startPoint x: 373, startPoint y: 125, endPoint x: 674, endPoint y: 123, distance: 300.7
click at [674, 123] on div "Upcoming Bookings (1) Completed Bookings (1) Upcoming Bookings (1) Cancelled Bo…" at bounding box center [692, 153] width 652 height 223
copy link "[STREET_ADDRESS] [STREET_ADDRESS][US_STATE]"
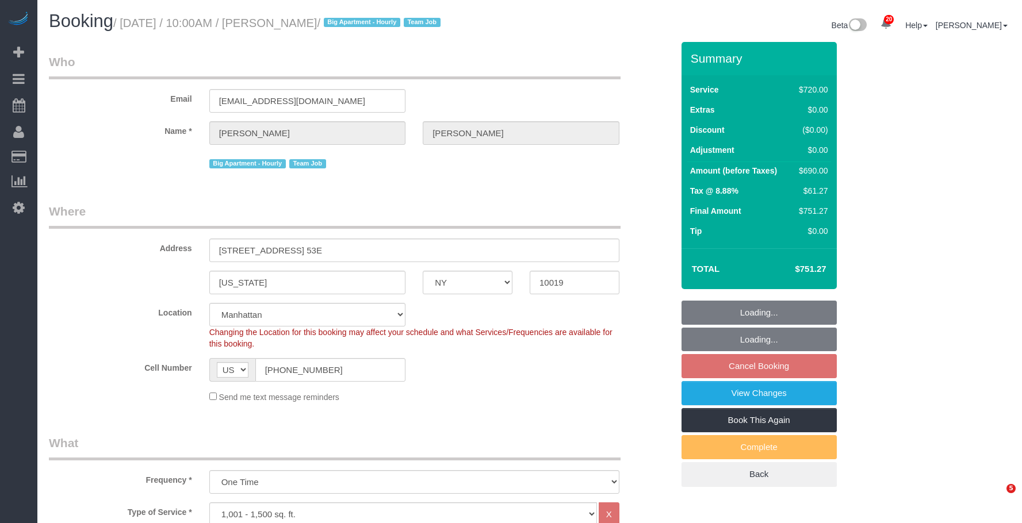
select select "NY"
select select "3"
select select "180"
select select "string:stripe-pm_1S8OUi4VGloSiKo7wKKA7vq8"
select select "spot3"
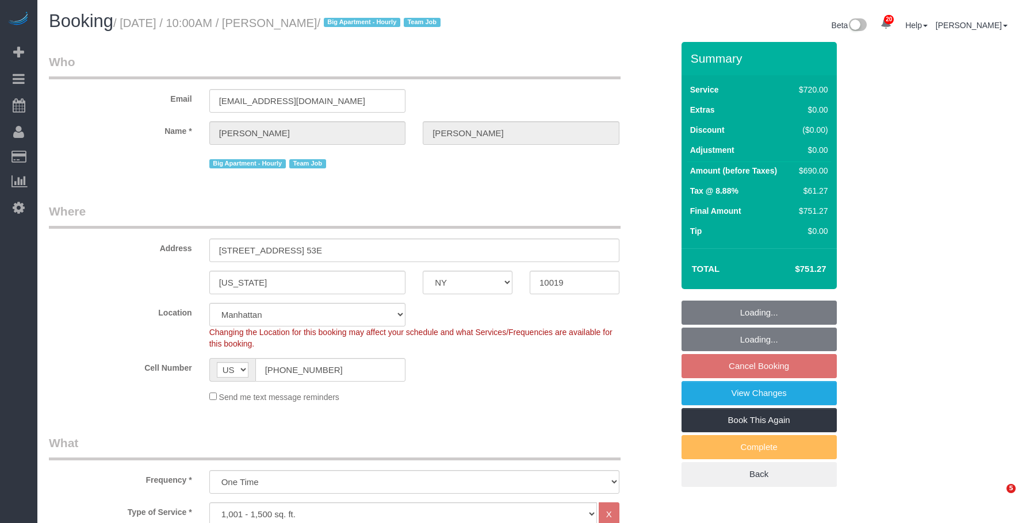
select select "number:58"
select select "number:90"
select select "number:15"
select select "number:5"
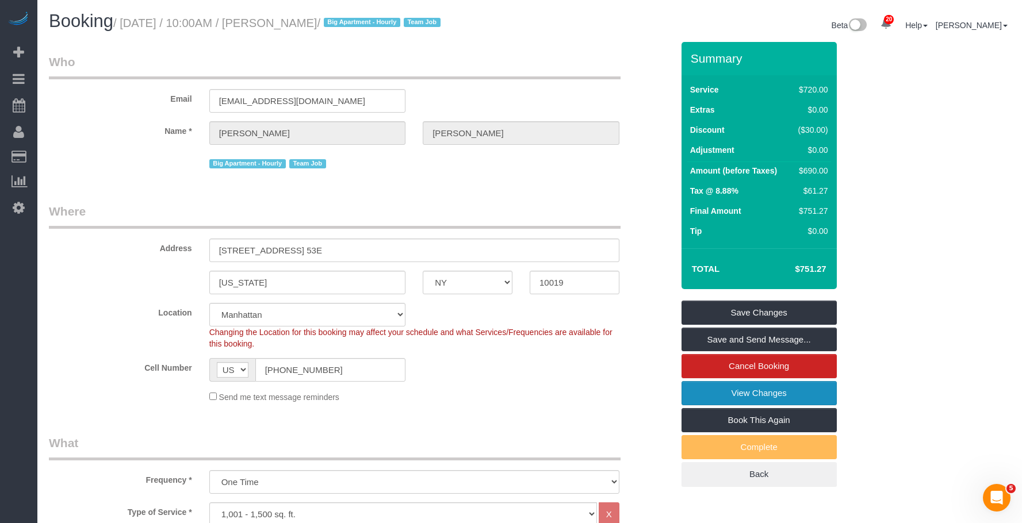
click at [696, 394] on link "View Changes" at bounding box center [758, 393] width 155 height 24
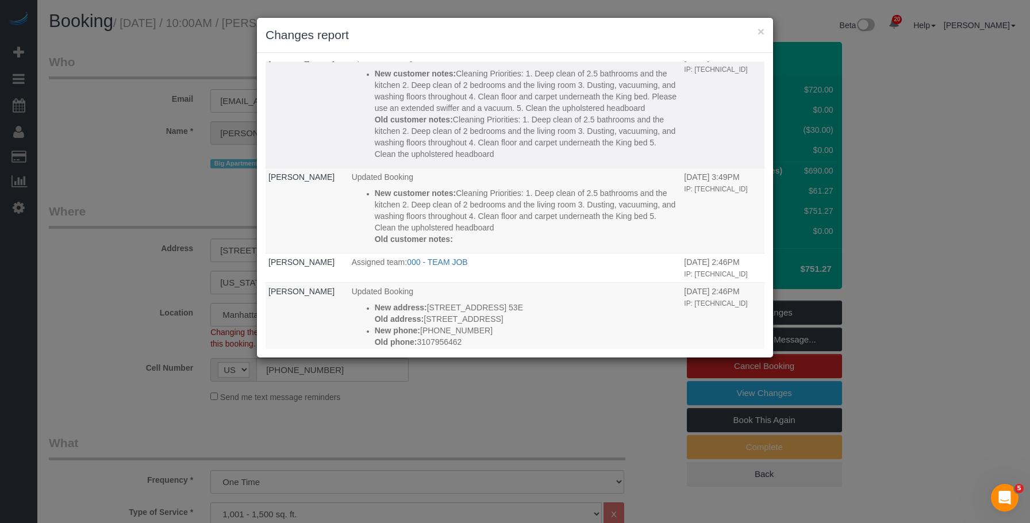
scroll to position [11, 0]
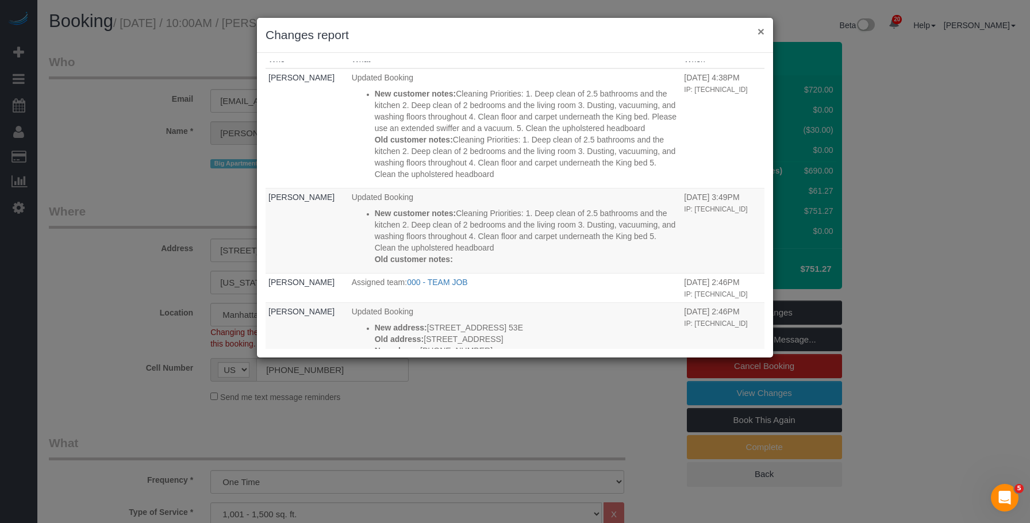
click at [759, 32] on button "×" at bounding box center [761, 31] width 7 height 12
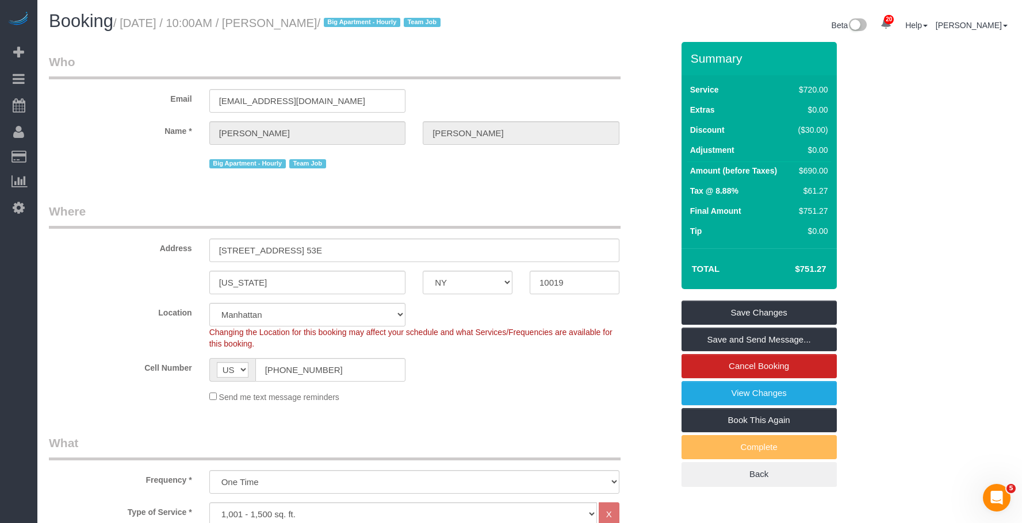
drag, startPoint x: 125, startPoint y: 22, endPoint x: 354, endPoint y: 22, distance: 228.8
click at [354, 22] on small "/ [DATE] / 10:00AM / [PERSON_NAME] / Big Apartment - [DEMOGRAPHIC_DATA] Team Job" at bounding box center [278, 23] width 331 height 13
copy small "[DATE] / 10:00AM / [PERSON_NAME]"
click at [704, 384] on link "View Changes" at bounding box center [758, 393] width 155 height 24
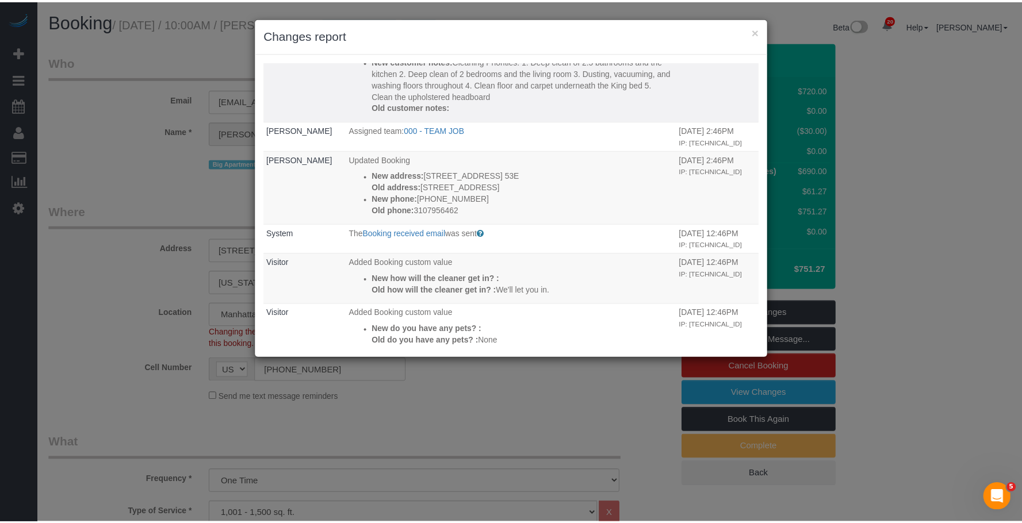
scroll to position [68, 0]
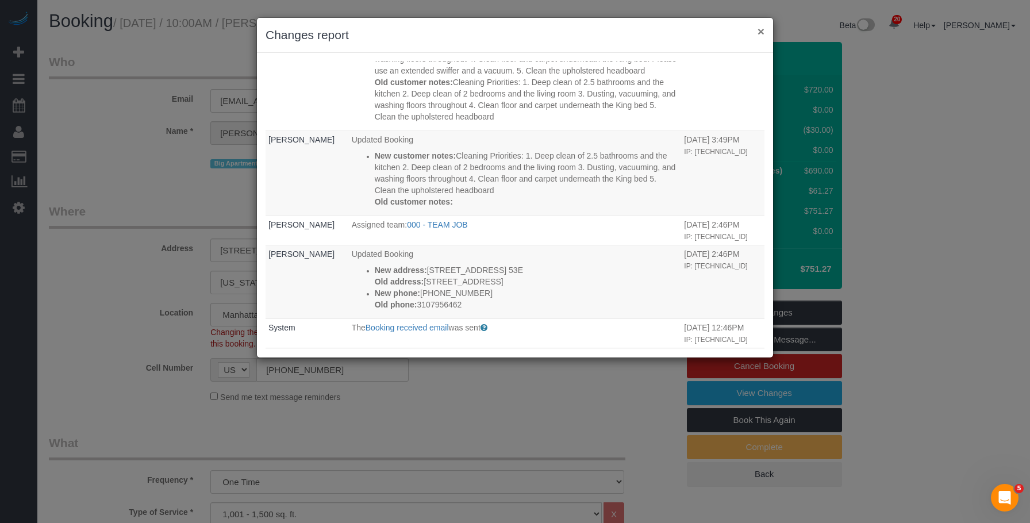
click at [761, 31] on button "×" at bounding box center [761, 31] width 7 height 12
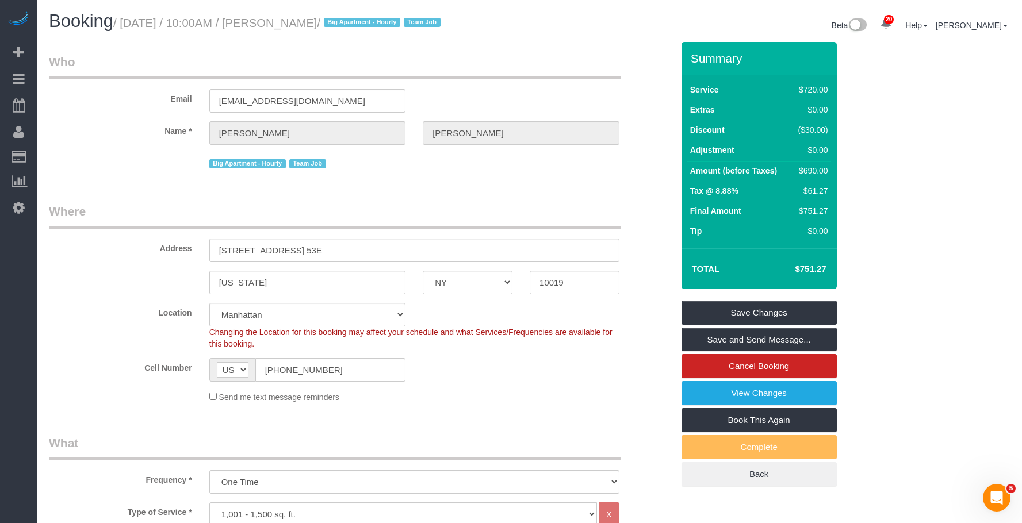
drag, startPoint x: 279, startPoint y: 23, endPoint x: 356, endPoint y: 19, distance: 76.6
click at [356, 19] on small "/ [DATE] / 10:00AM / [PERSON_NAME] / Big Apartment - [DEMOGRAPHIC_DATA] Team Job" at bounding box center [278, 23] width 331 height 13
copy small "[PERSON_NAME]"
click at [387, 212] on legend "Where" at bounding box center [334, 216] width 571 height 26
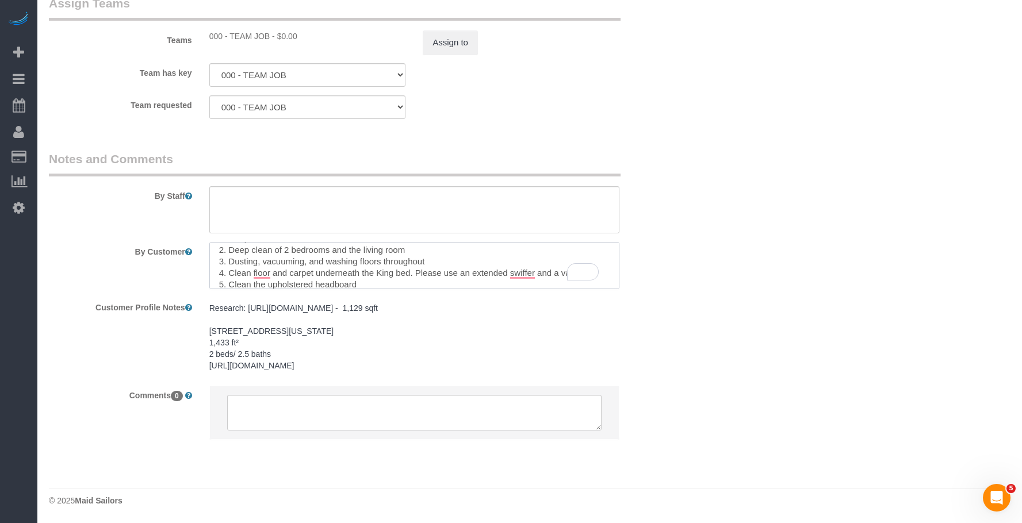
scroll to position [46, 0]
